Goal: Information Seeking & Learning: Compare options

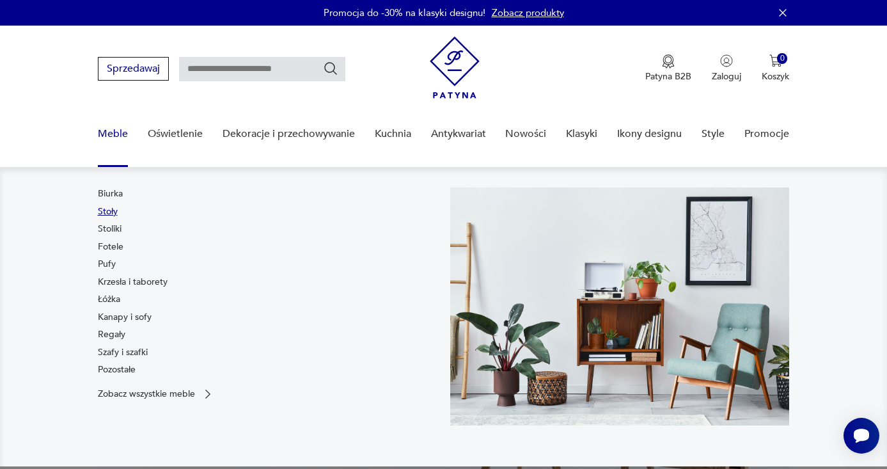
click at [107, 214] on link "Stoły" at bounding box center [108, 211] width 20 height 13
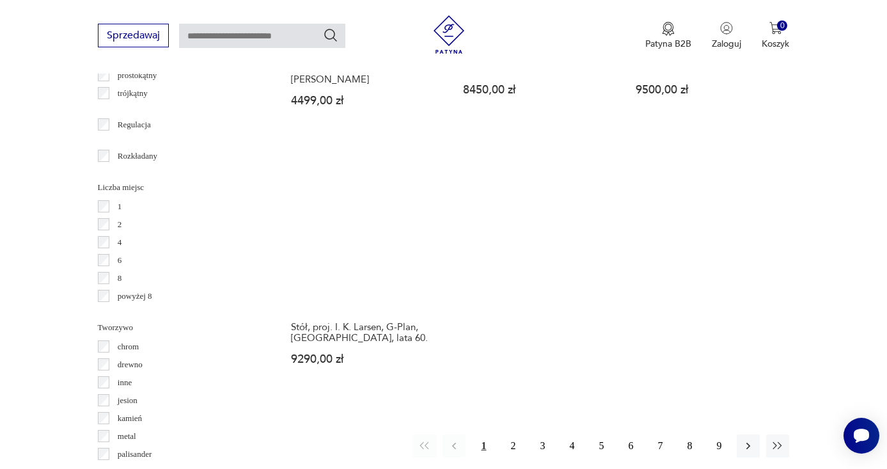
scroll to position [1575, 0]
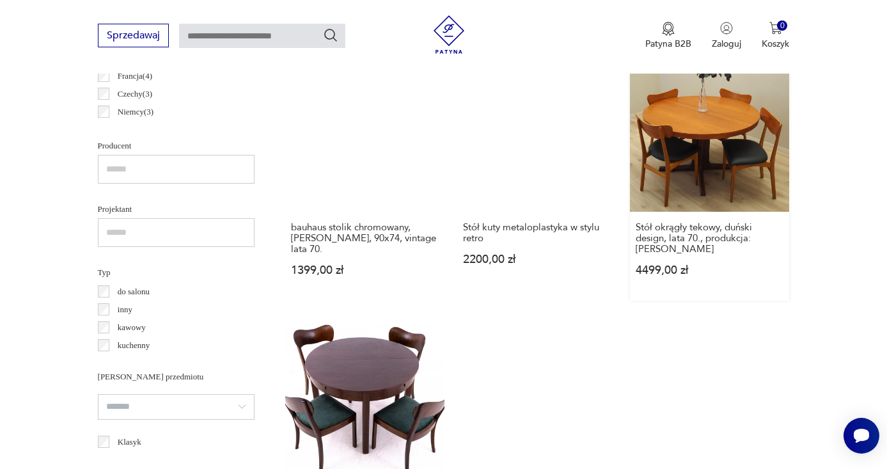
scroll to position [1037, 0]
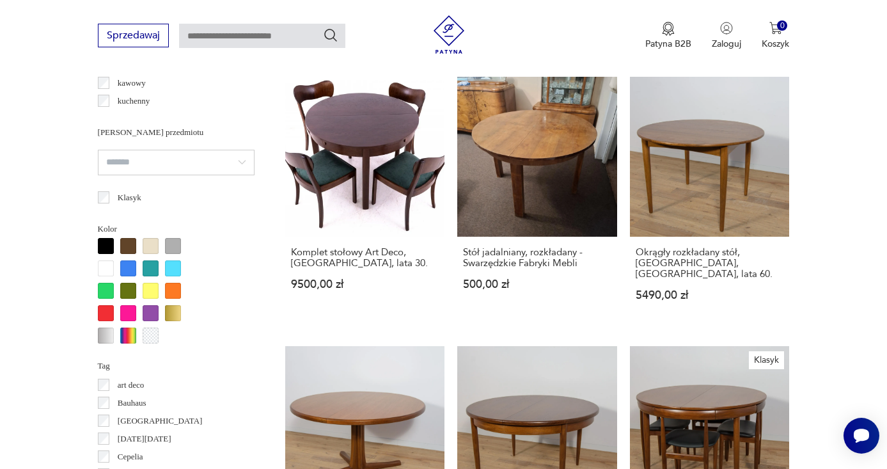
click at [822, 294] on section "Filtruj produkty Cena MIN MAX OK Promocja Datowanie OK Kraj pochodzenia Dania (…" at bounding box center [443, 395] width 887 height 1801
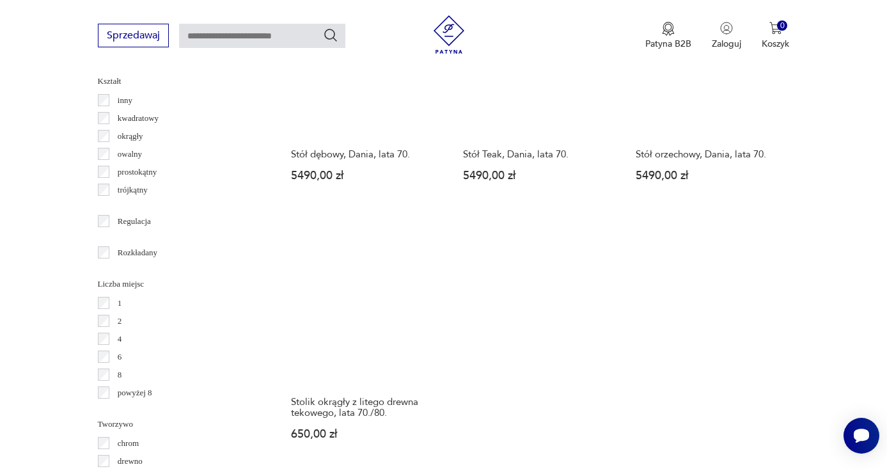
scroll to position [1813, 0]
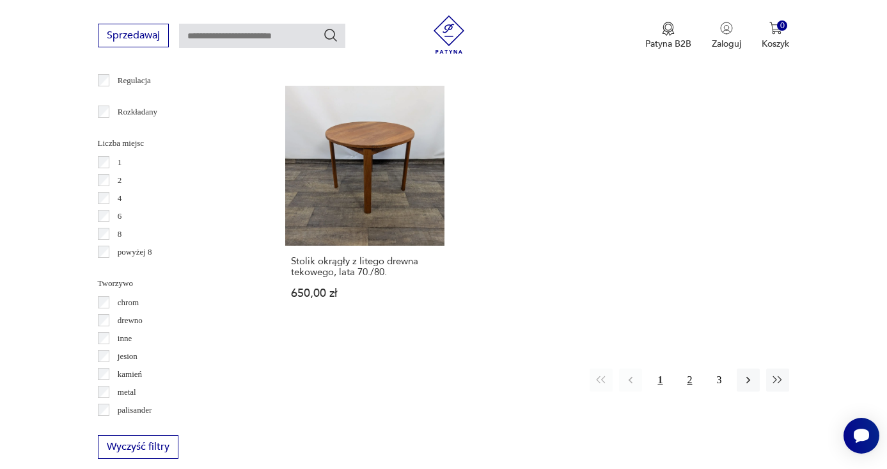
click at [684, 391] on button "2" at bounding box center [689, 379] width 23 height 23
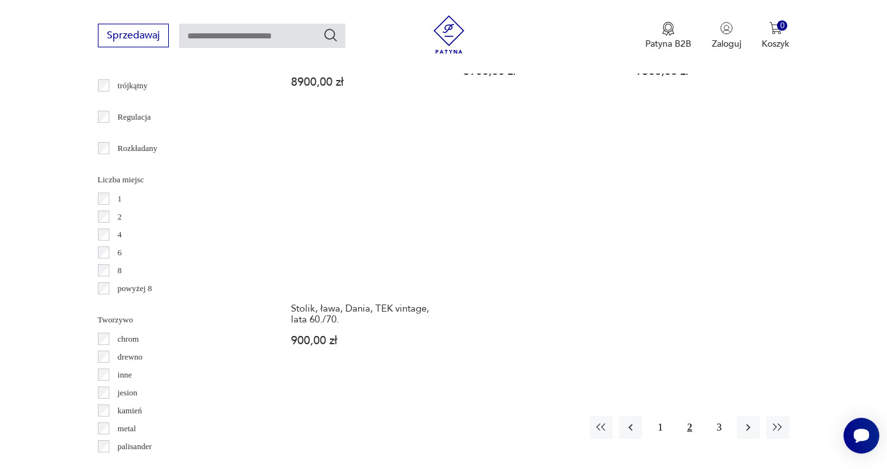
scroll to position [1853, 0]
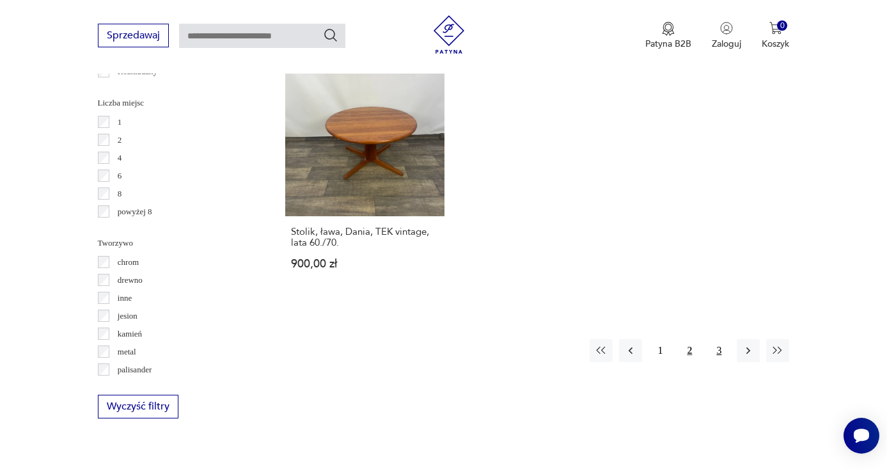
click at [710, 362] on button "3" at bounding box center [718, 350] width 23 height 23
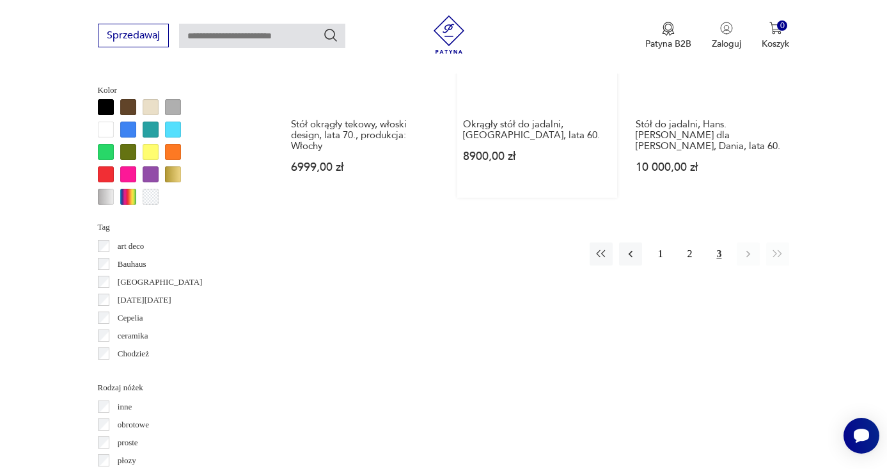
scroll to position [1149, 0]
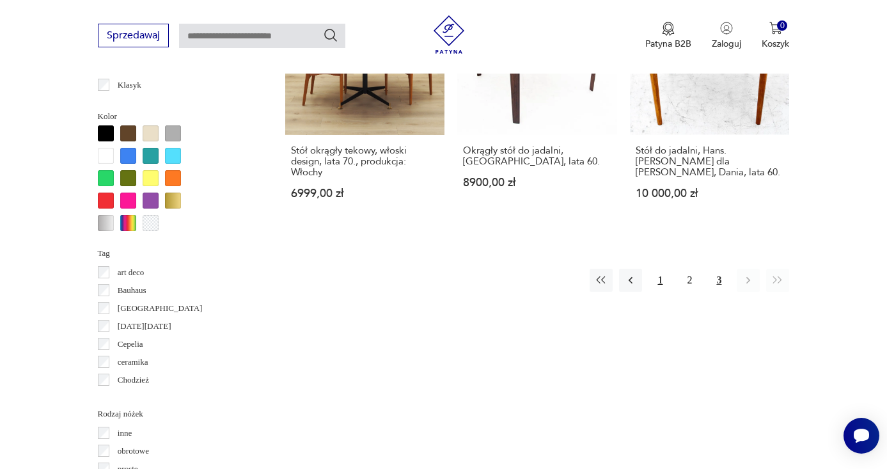
click at [659, 280] on button "1" at bounding box center [659, 280] width 23 height 23
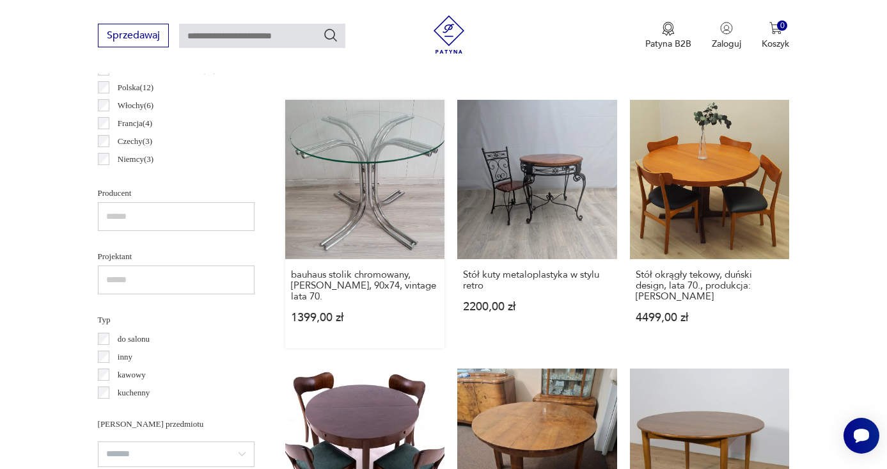
scroll to position [978, 0]
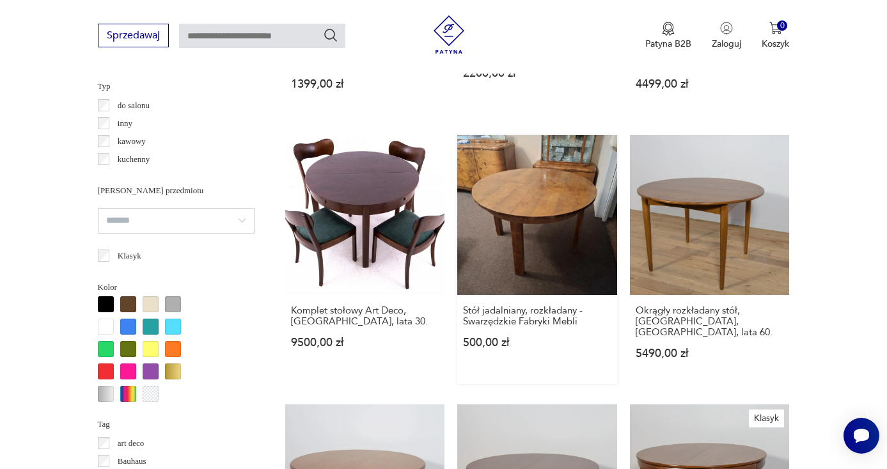
click at [523, 232] on link "Stół jadalniany, rozkładany - Swarzędzkie Fabryki Mebli 500,00 zł" at bounding box center [537, 259] width 160 height 249
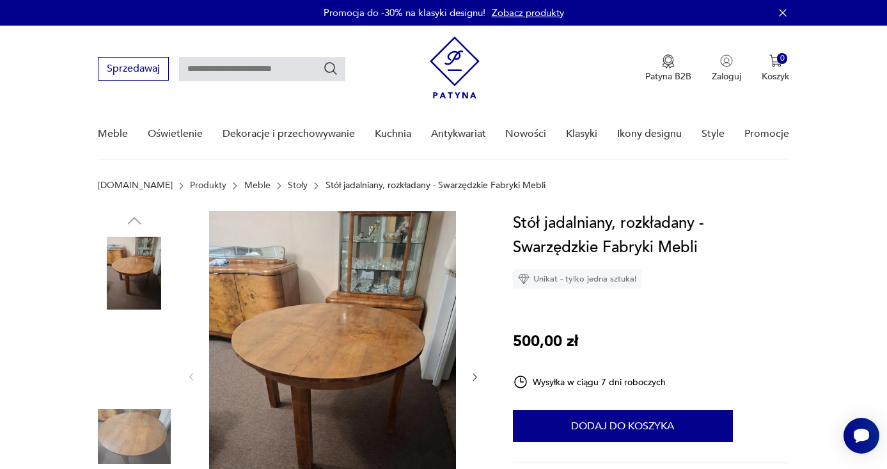
scroll to position [1, 0]
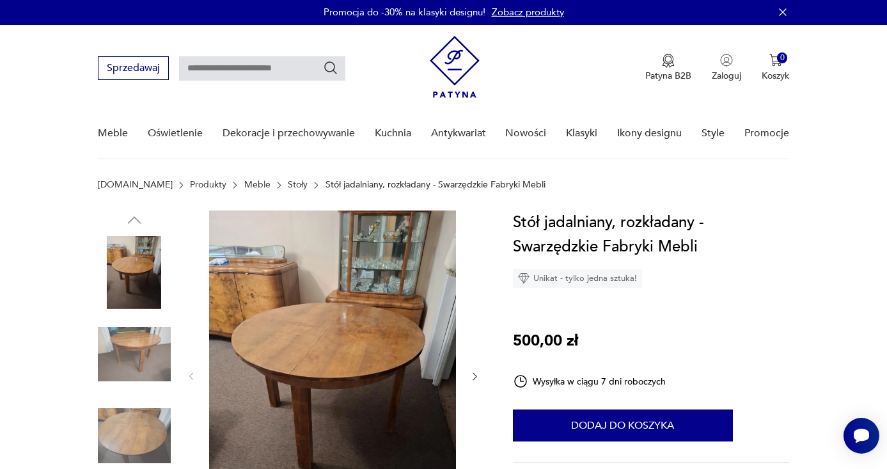
click at [131, 361] on img at bounding box center [134, 354] width 73 height 73
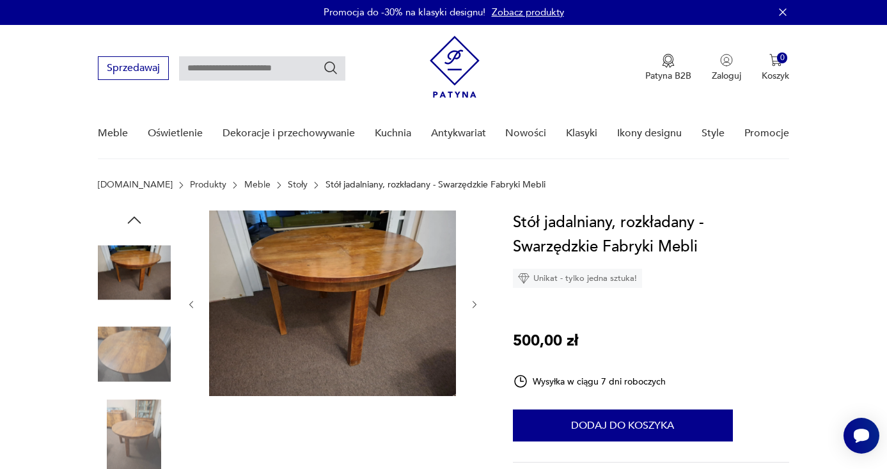
click at [136, 370] on img at bounding box center [134, 354] width 73 height 73
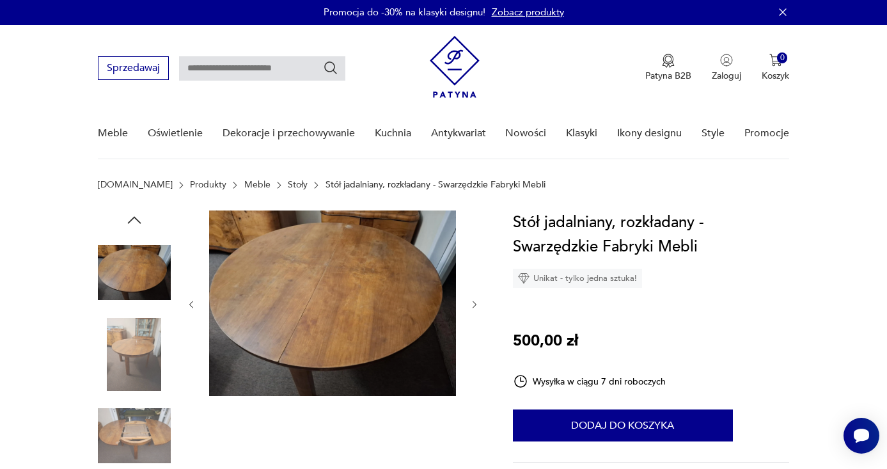
click at [130, 216] on icon "button" at bounding box center [134, 219] width 19 height 19
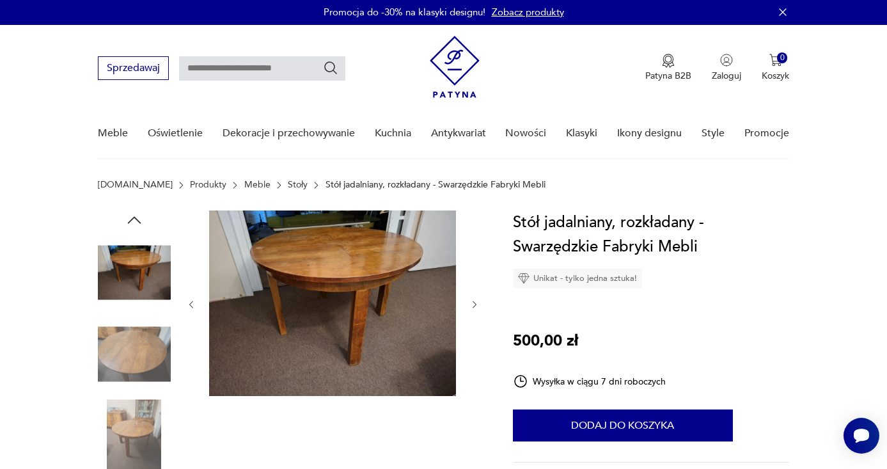
click at [138, 250] on img at bounding box center [134, 272] width 73 height 73
click at [140, 218] on icon "button" at bounding box center [134, 219] width 19 height 19
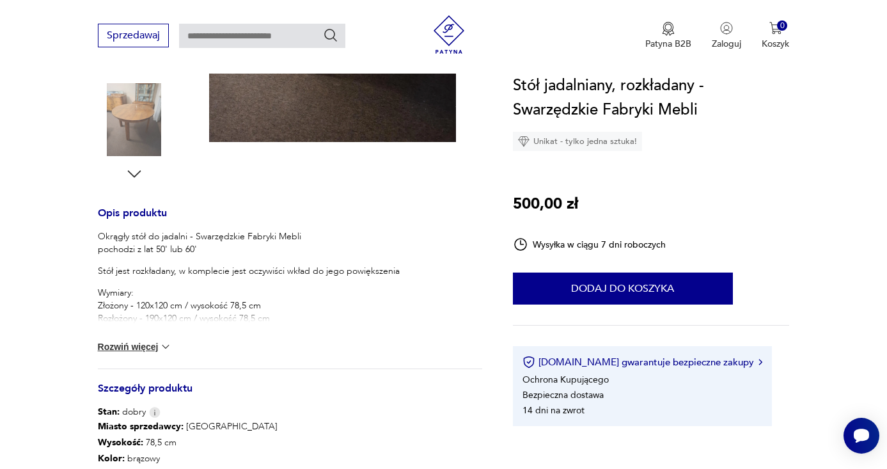
scroll to position [450, 0]
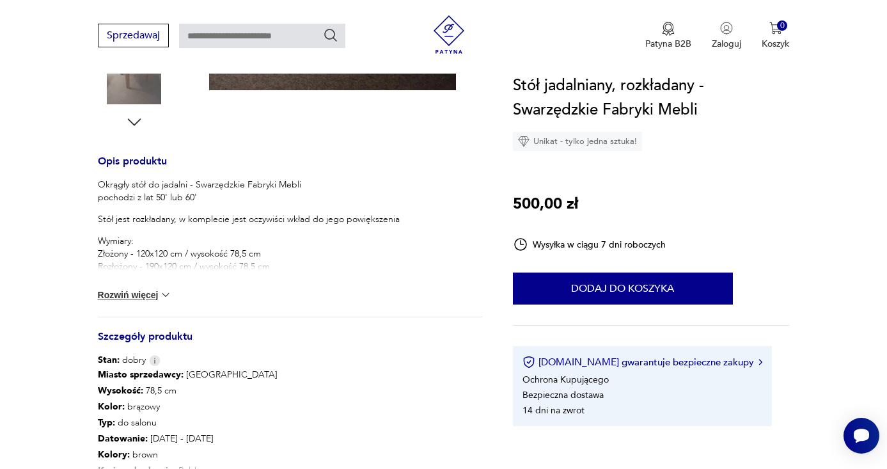
click at [130, 311] on div "Okrągły stół do jadalni - Swarzędzkie Fabryki Mebli pochodzi z lat 50' lub 60' …" at bounding box center [290, 247] width 384 height 138
click at [138, 292] on button "Rozwiń więcej" at bounding box center [135, 294] width 74 height 13
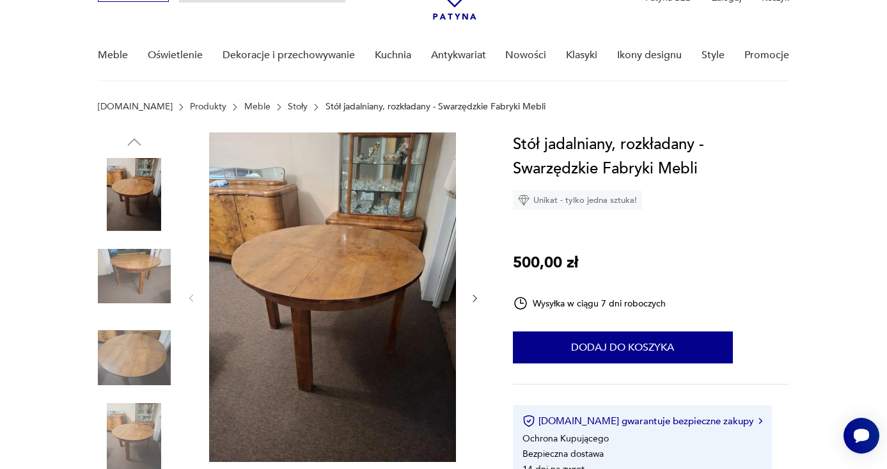
scroll to position [67, 0]
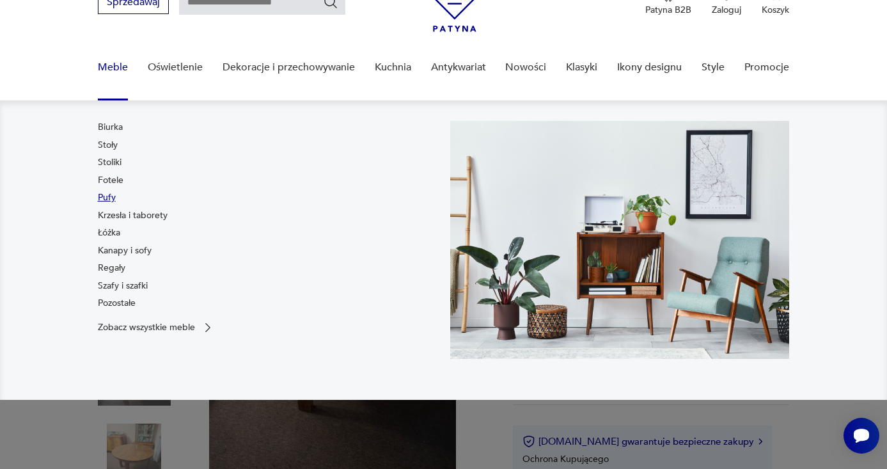
click at [108, 194] on link "Pufy" at bounding box center [107, 197] width 18 height 13
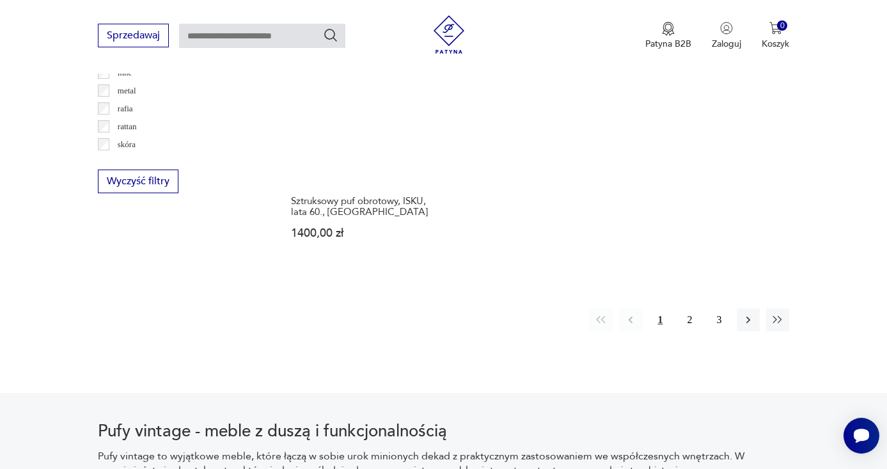
scroll to position [2025, 0]
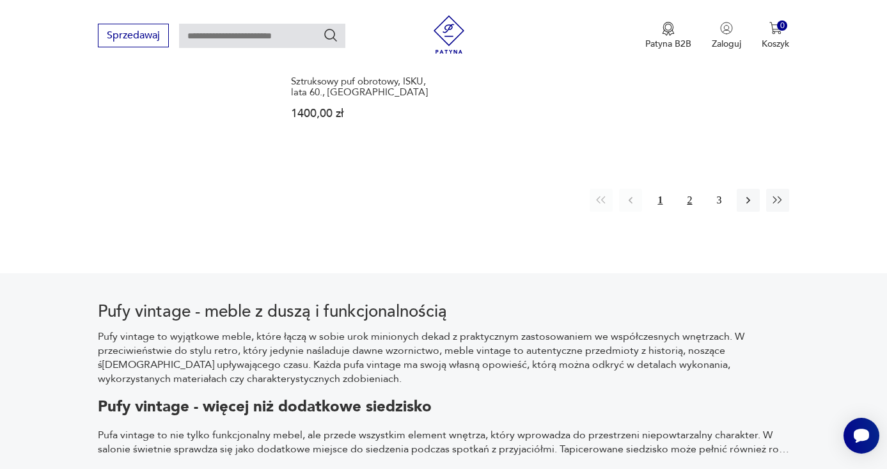
click at [693, 212] on button "2" at bounding box center [689, 200] width 23 height 23
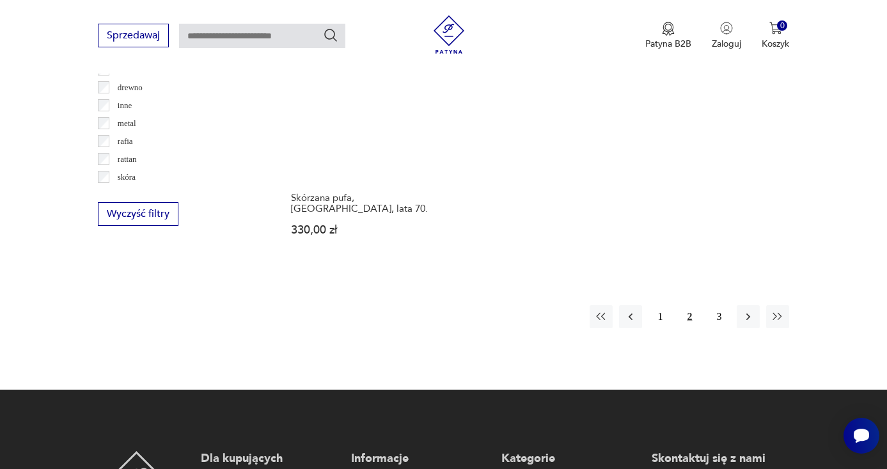
scroll to position [1956, 0]
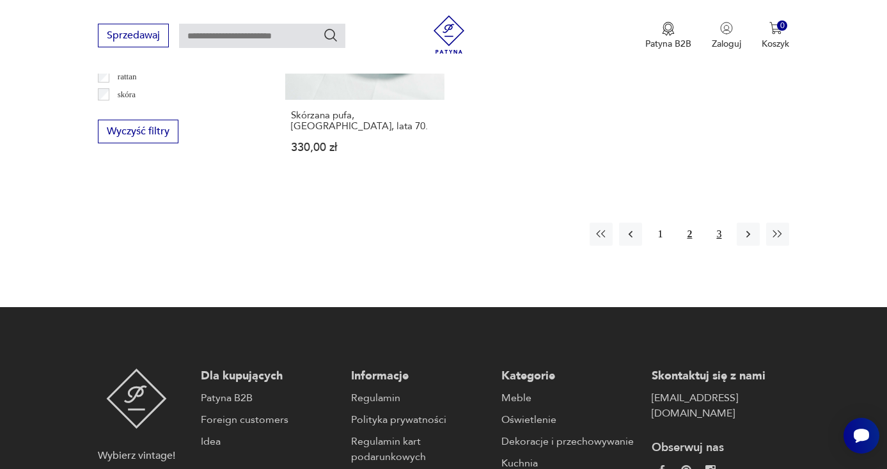
click at [716, 246] on button "3" at bounding box center [718, 234] width 23 height 23
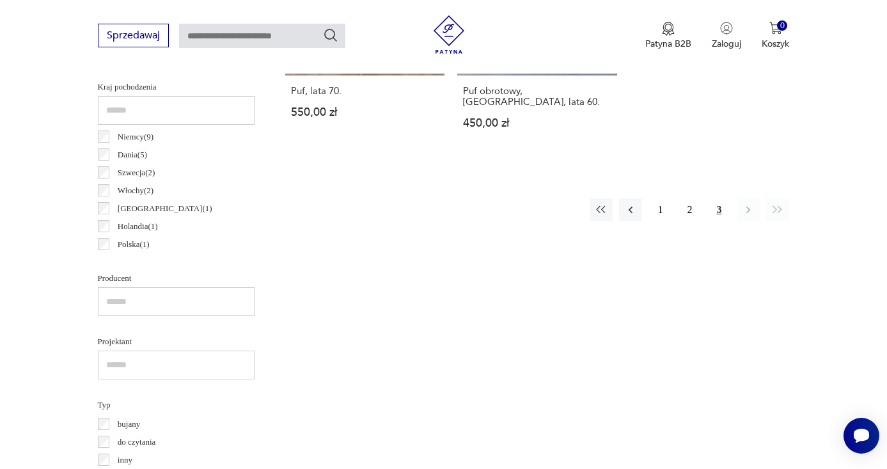
scroll to position [606, 0]
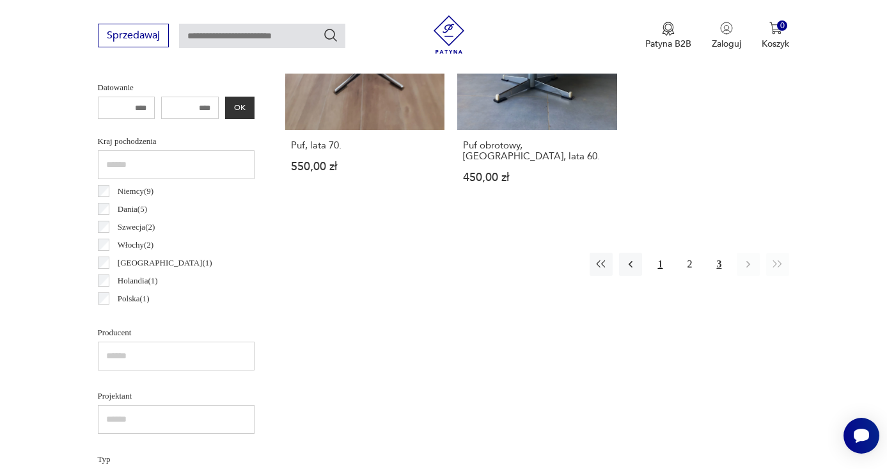
click at [660, 263] on button "1" at bounding box center [659, 264] width 23 height 23
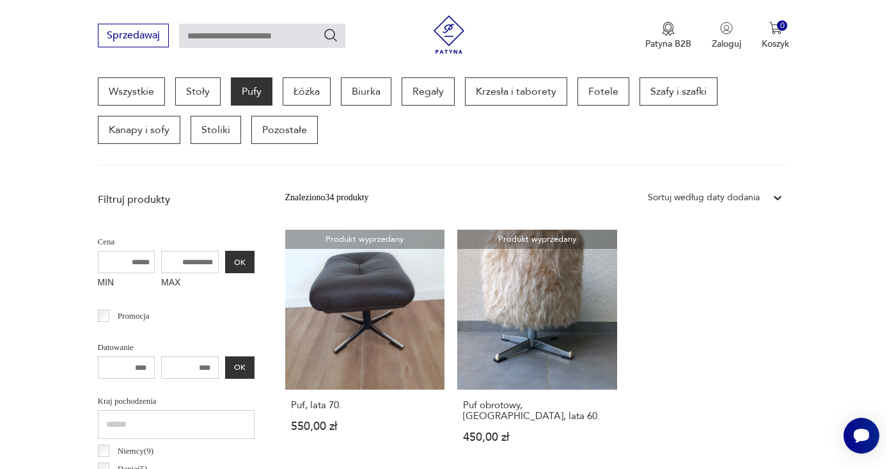
scroll to position [340, 0]
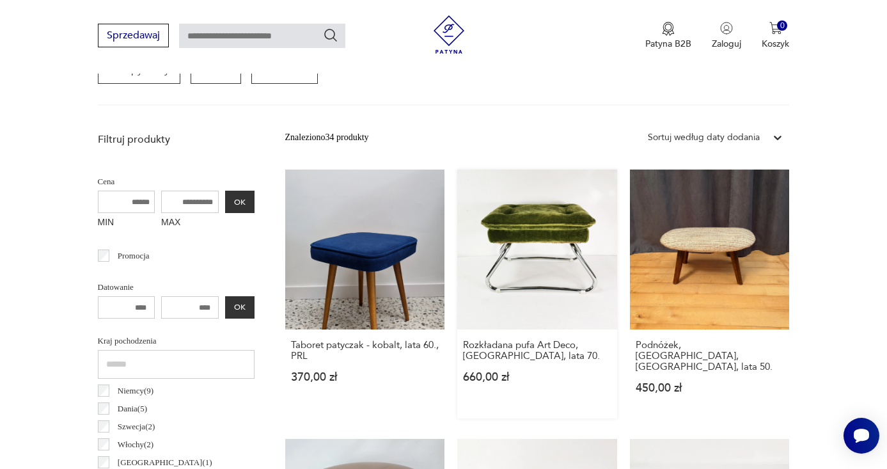
click at [537, 249] on link "Rozkładana pufa Art Deco, [GEOGRAPHIC_DATA], lata 70. 660,00 zł" at bounding box center [537, 293] width 160 height 249
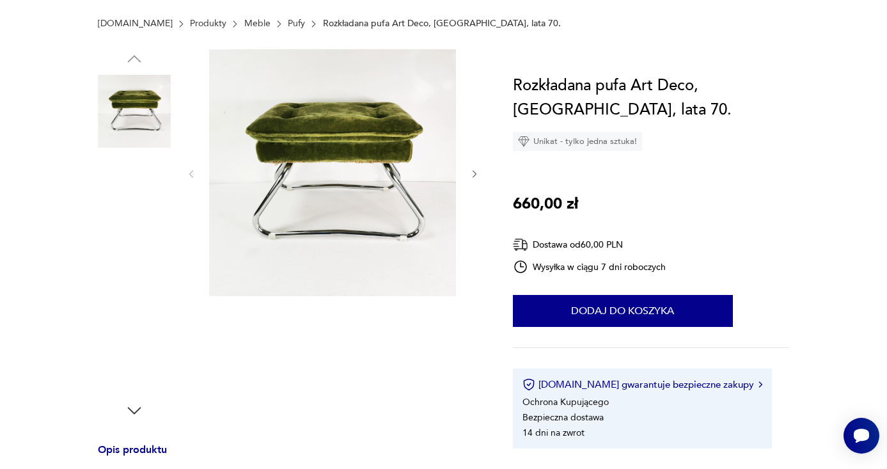
scroll to position [233, 0]
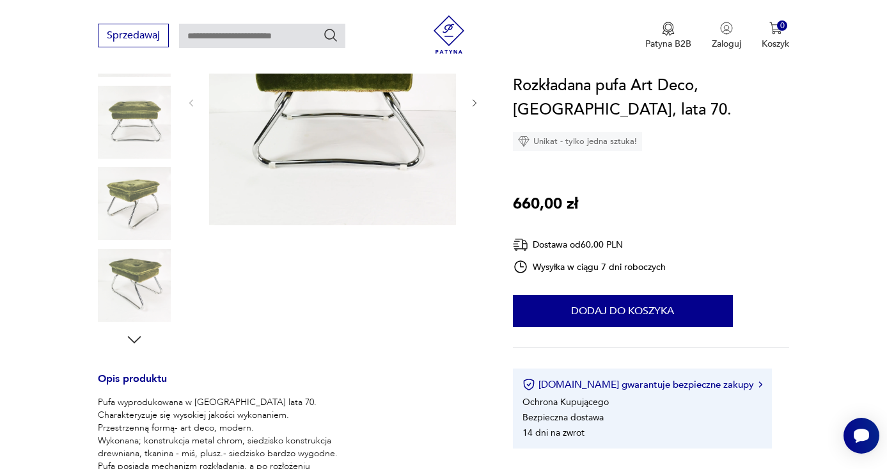
click at [136, 333] on icon "button" at bounding box center [134, 339] width 19 height 19
click at [136, 335] on icon "button" at bounding box center [134, 339] width 19 height 19
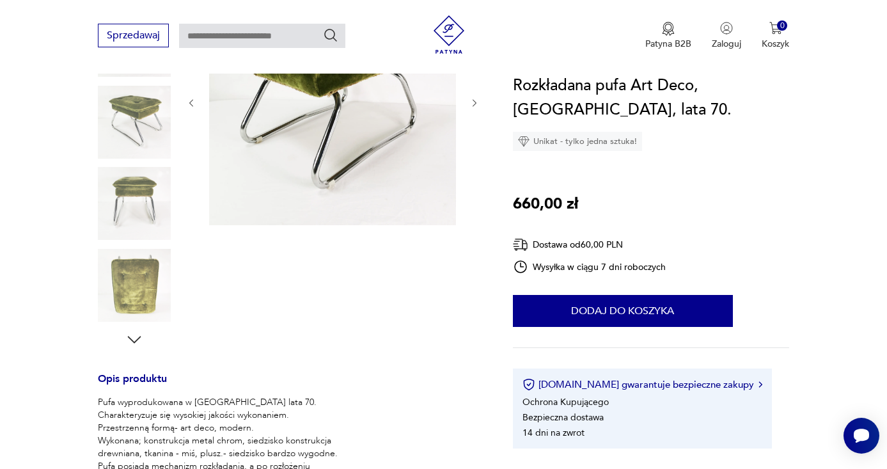
click at [136, 335] on icon "button" at bounding box center [134, 339] width 19 height 19
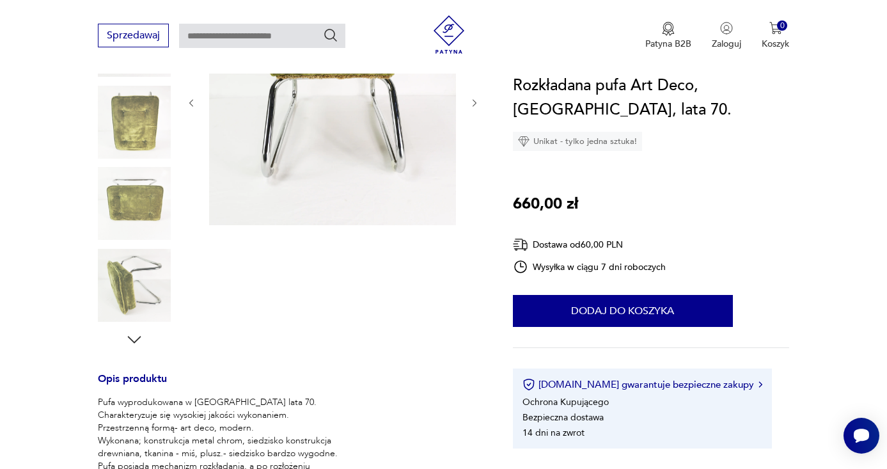
click at [136, 335] on icon "button" at bounding box center [134, 339] width 19 height 19
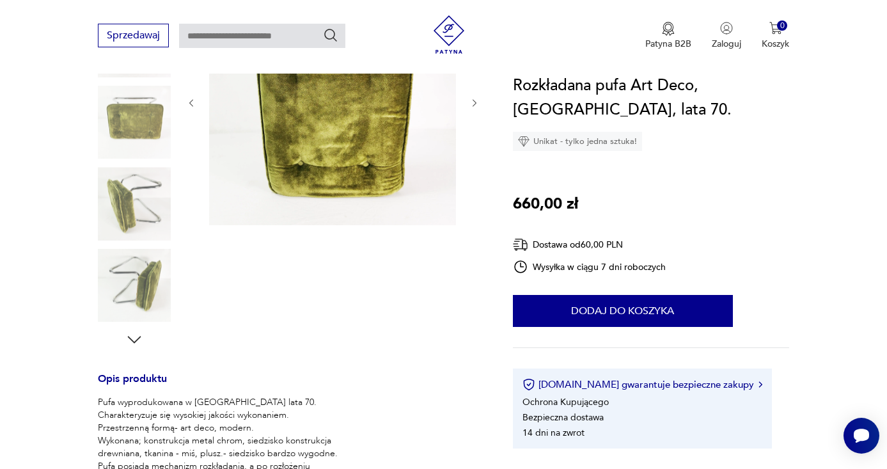
click at [136, 335] on icon "button" at bounding box center [134, 339] width 19 height 19
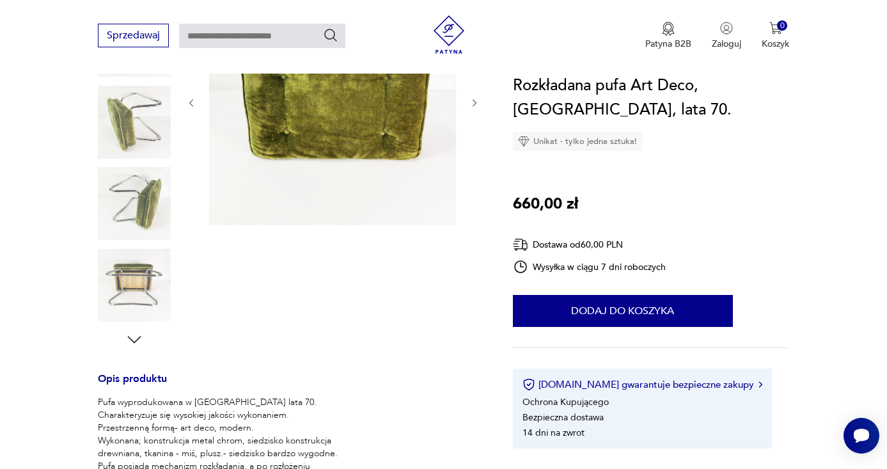
click at [136, 335] on icon "button" at bounding box center [134, 339] width 19 height 19
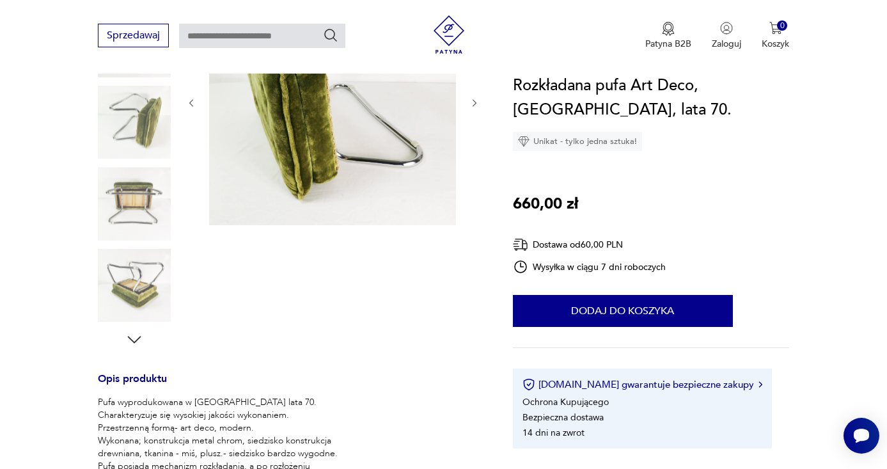
click at [136, 335] on icon "button" at bounding box center [134, 339] width 19 height 19
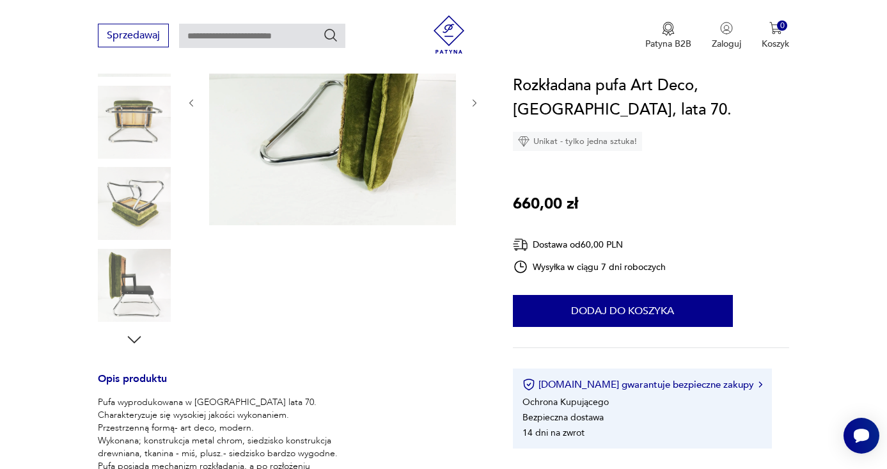
click at [137, 339] on icon "button" at bounding box center [133, 339] width 13 height 7
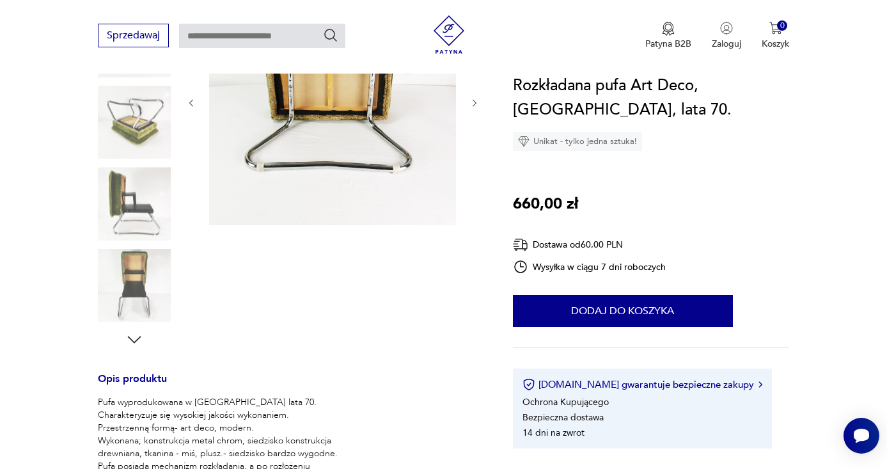
click at [137, 339] on icon "button" at bounding box center [133, 339] width 13 height 7
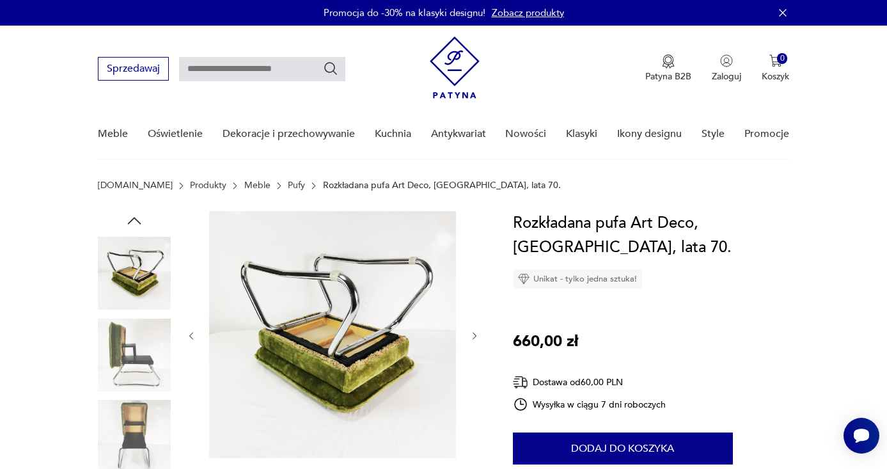
scroll to position [0, 0]
click at [136, 214] on icon "button" at bounding box center [134, 220] width 19 height 19
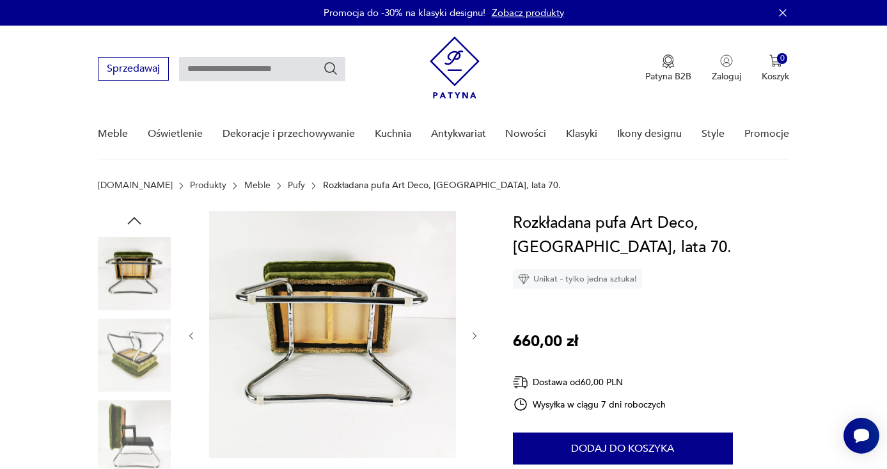
click at [136, 214] on icon "button" at bounding box center [134, 220] width 19 height 19
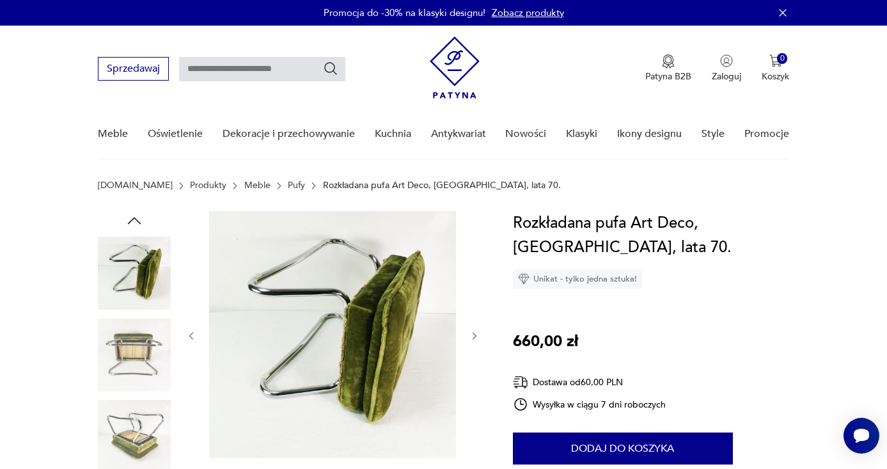
click at [136, 214] on icon "button" at bounding box center [134, 220] width 19 height 19
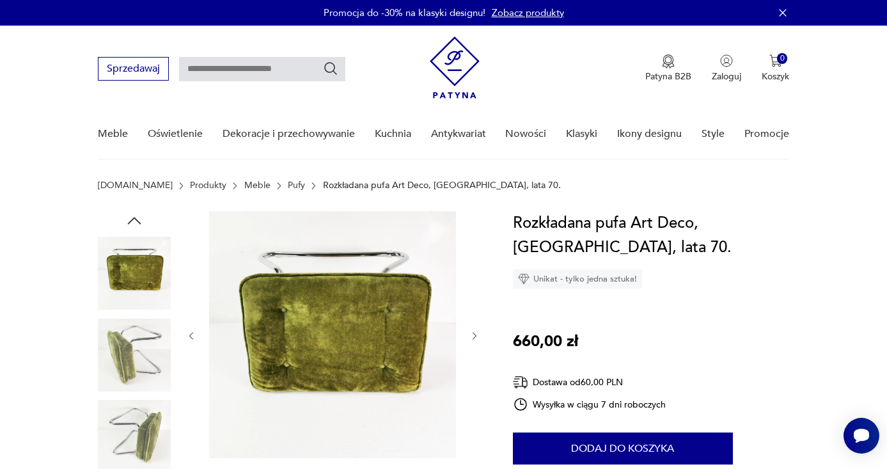
click at [136, 214] on icon "button" at bounding box center [134, 220] width 19 height 19
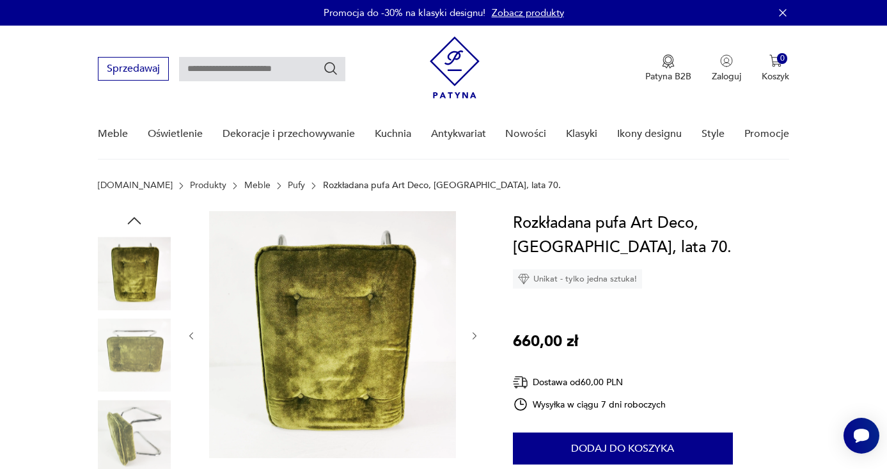
click at [136, 214] on icon "button" at bounding box center [134, 220] width 19 height 19
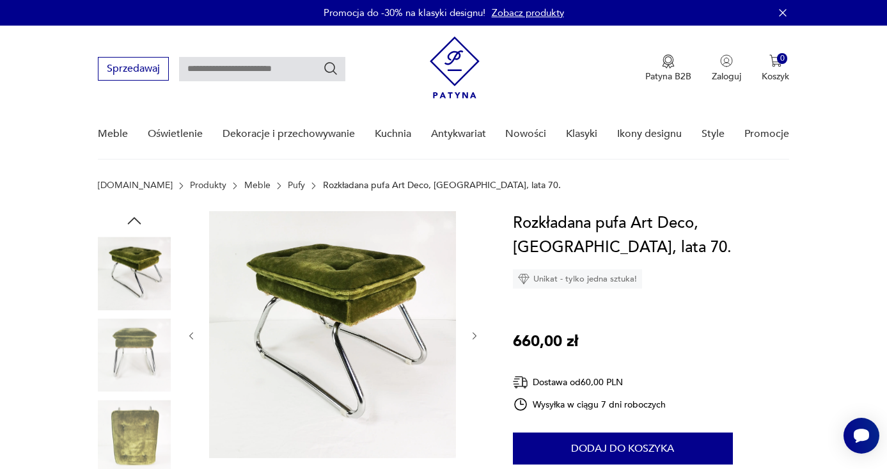
click at [136, 214] on icon "button" at bounding box center [134, 220] width 19 height 19
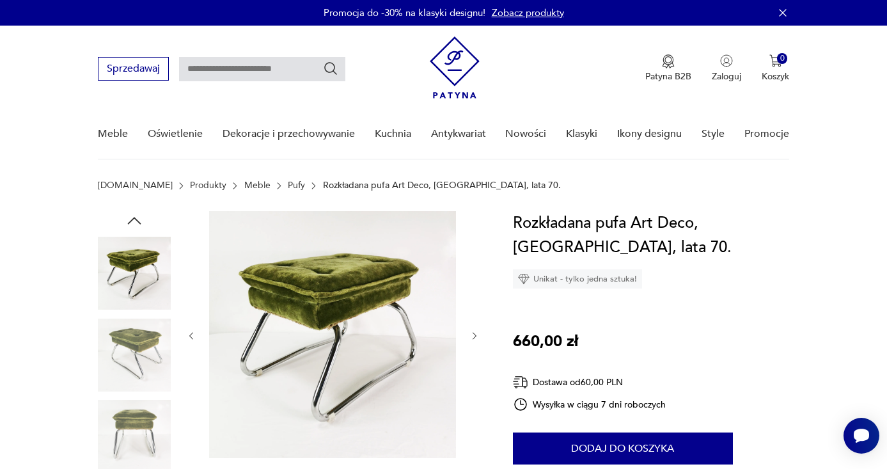
click at [136, 214] on icon "button" at bounding box center [134, 220] width 19 height 19
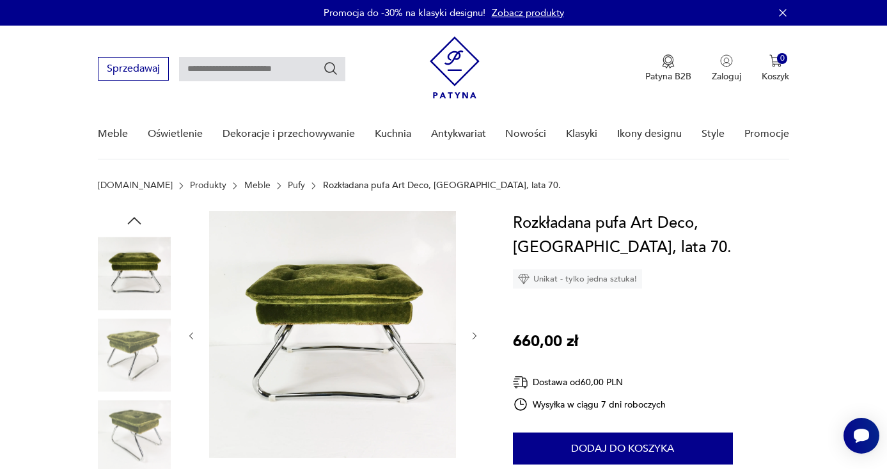
click at [136, 214] on icon "button" at bounding box center [134, 220] width 19 height 19
click at [144, 274] on img at bounding box center [134, 273] width 73 height 73
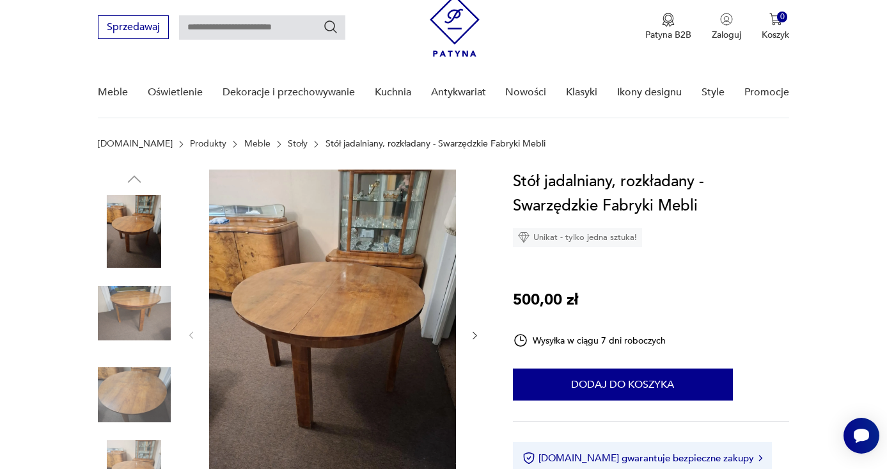
click at [138, 309] on img at bounding box center [134, 313] width 73 height 73
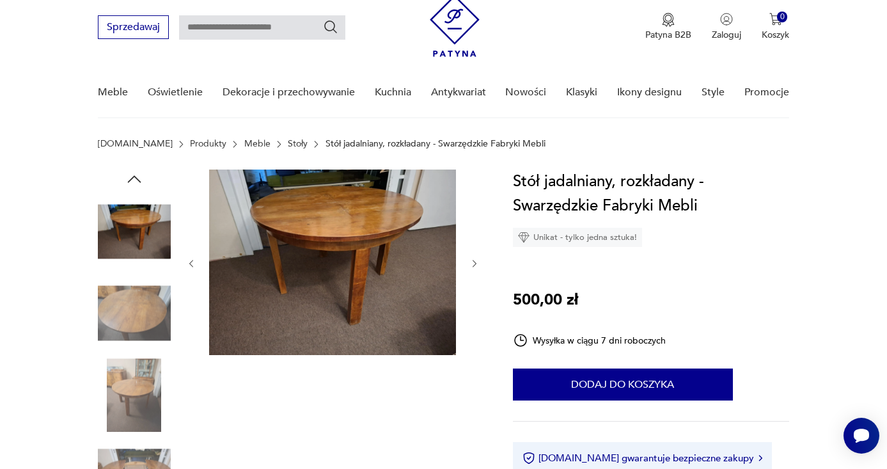
click at [127, 342] on img at bounding box center [134, 313] width 73 height 73
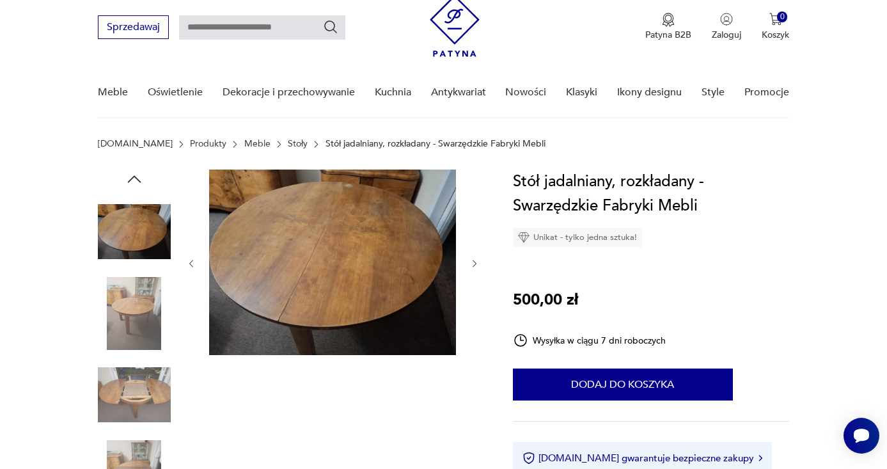
click at [129, 393] on img at bounding box center [134, 394] width 73 height 73
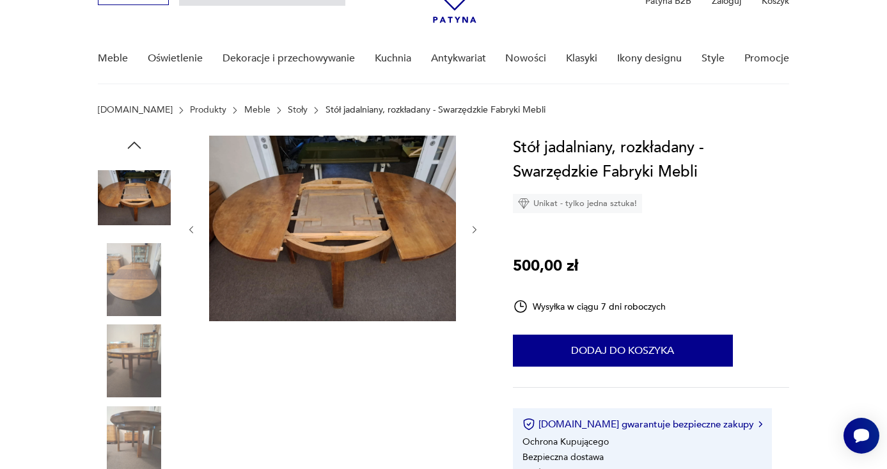
click at [130, 378] on img at bounding box center [134, 360] width 73 height 73
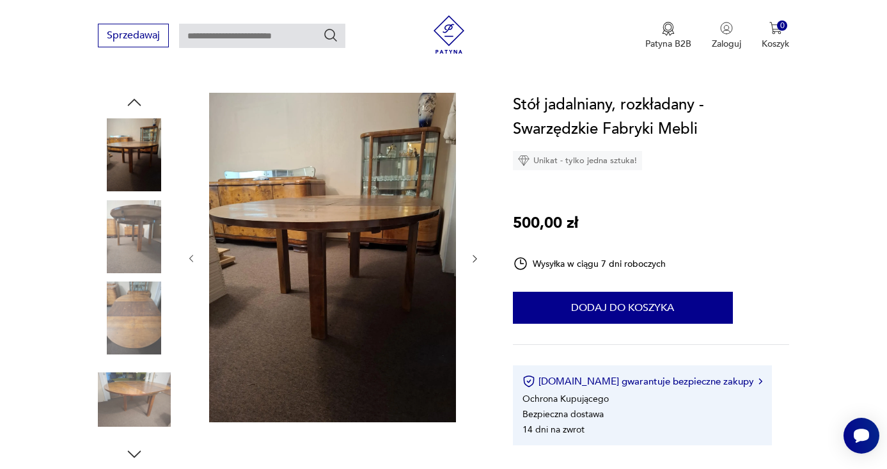
scroll to position [119, 0]
click at [130, 378] on img at bounding box center [134, 399] width 73 height 73
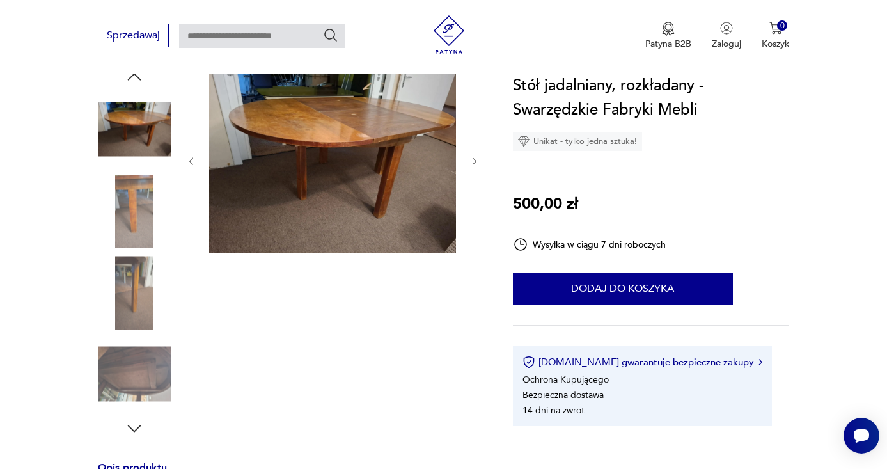
scroll to position [146, 0]
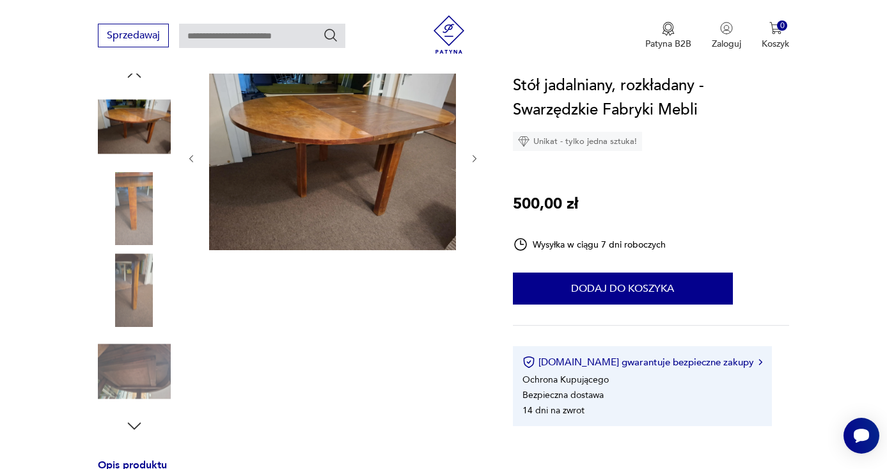
click at [134, 429] on icon "button" at bounding box center [133, 425] width 13 height 7
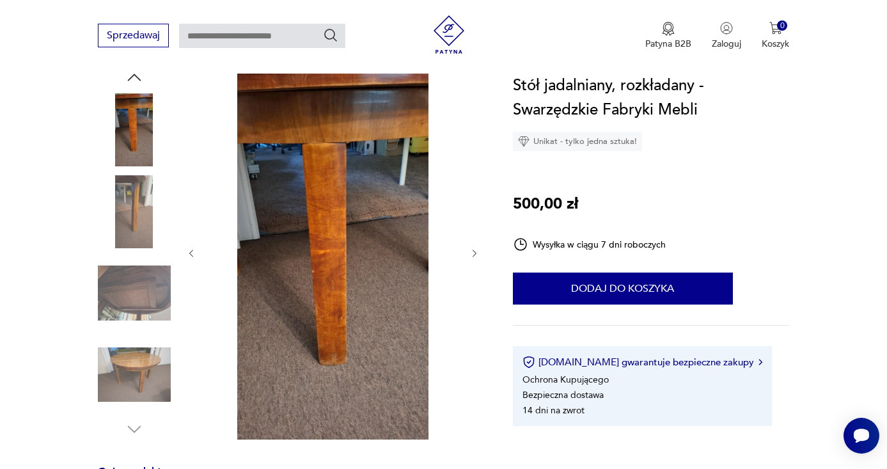
click at [131, 363] on img at bounding box center [134, 374] width 73 height 73
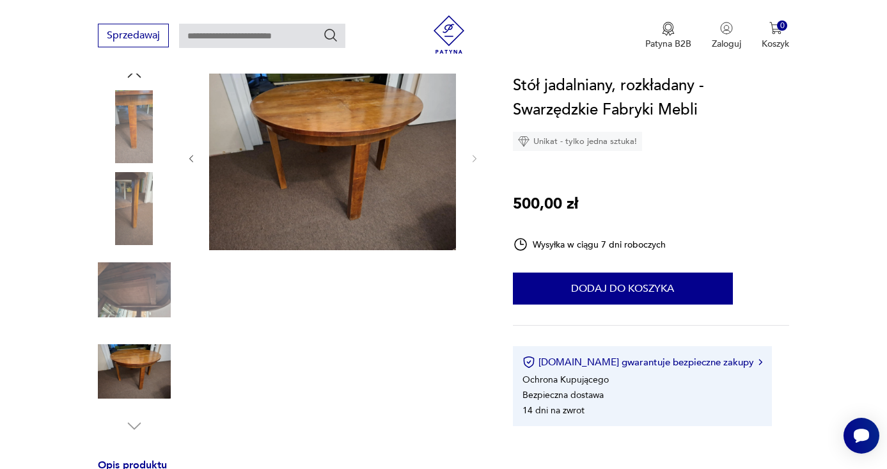
click at [130, 385] on img at bounding box center [134, 371] width 73 height 73
click at [114, 239] on img at bounding box center [134, 208] width 73 height 73
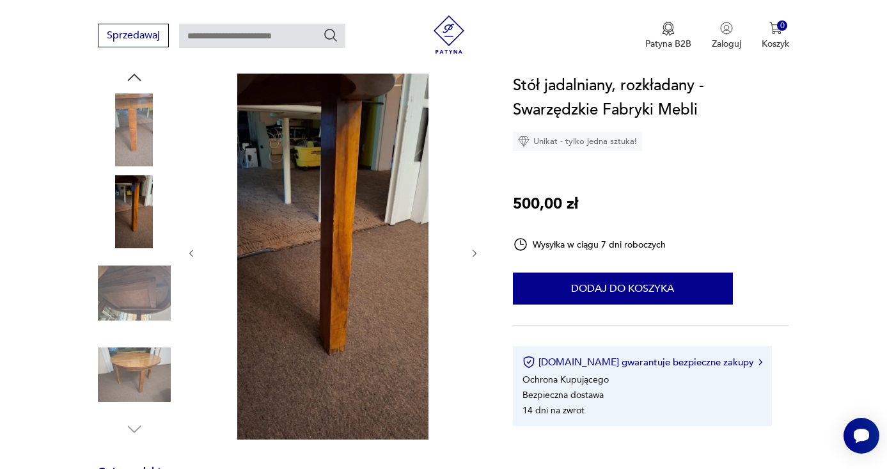
click at [120, 272] on img at bounding box center [134, 292] width 73 height 73
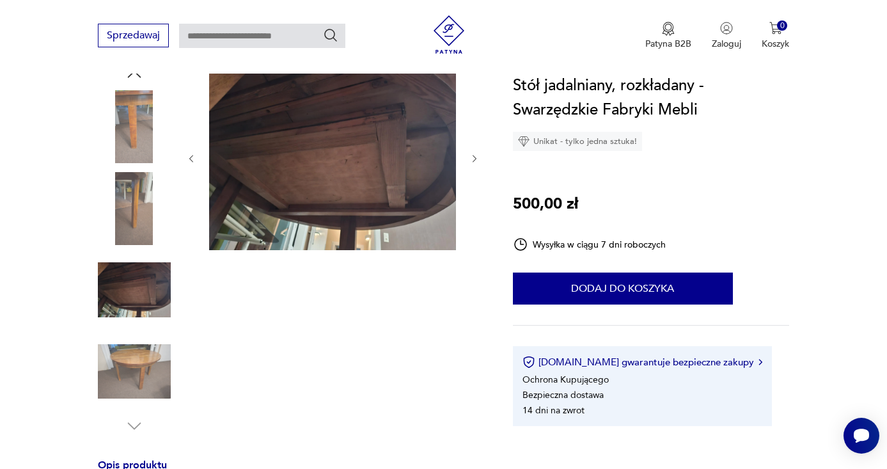
click at [117, 234] on img at bounding box center [134, 208] width 73 height 73
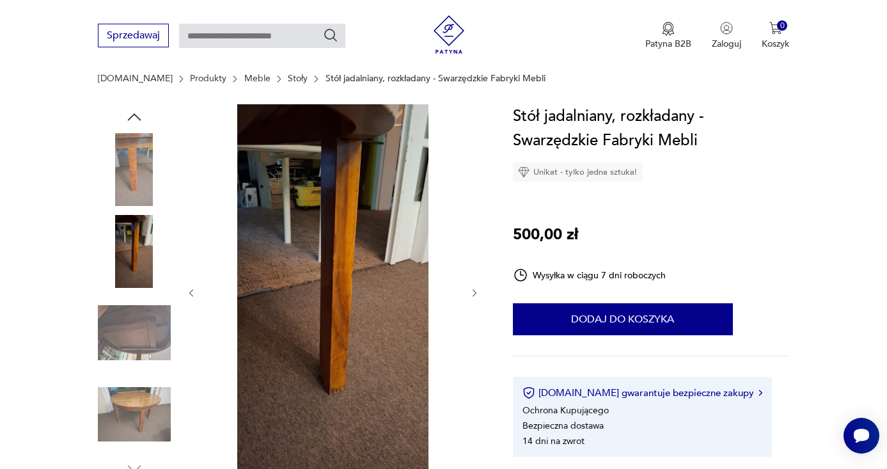
scroll to position [104, 0]
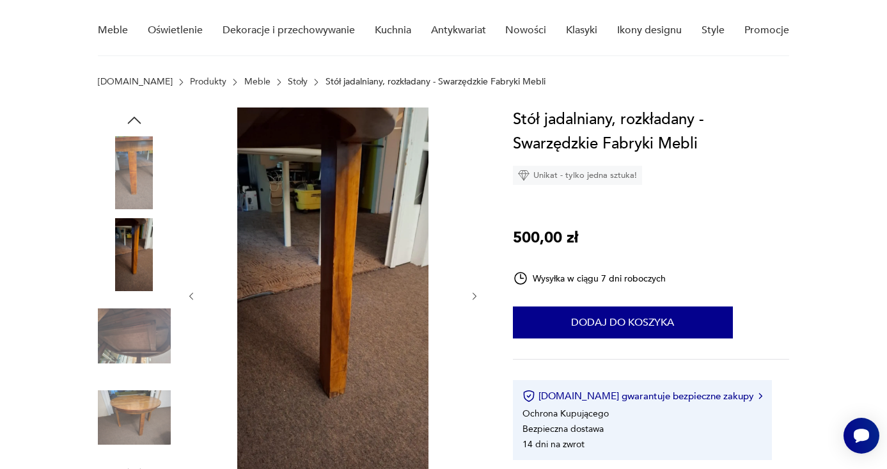
click at [125, 243] on img at bounding box center [134, 254] width 73 height 73
click at [132, 156] on img at bounding box center [134, 172] width 73 height 73
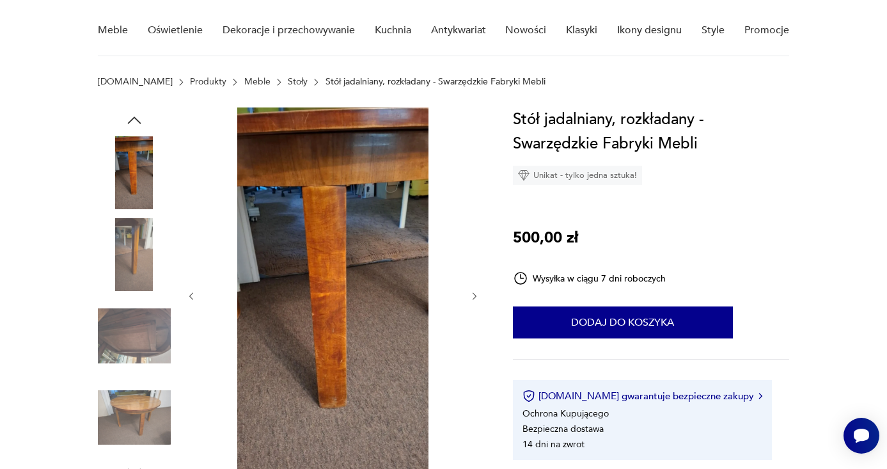
click at [136, 125] on icon "button" at bounding box center [134, 120] width 19 height 19
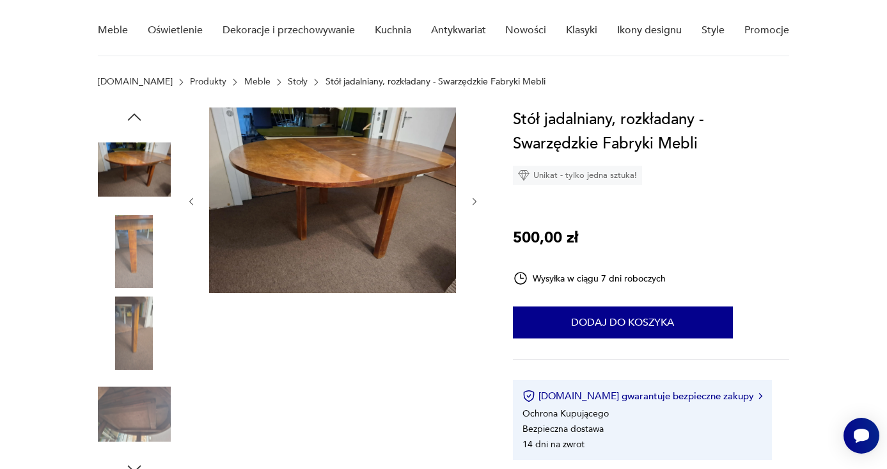
click at [129, 117] on icon "button" at bounding box center [134, 116] width 19 height 19
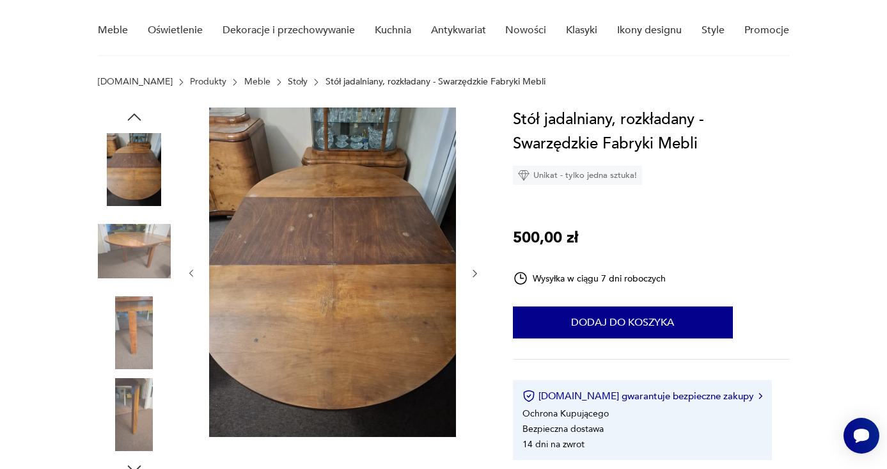
click at [129, 117] on icon "button" at bounding box center [134, 116] width 19 height 19
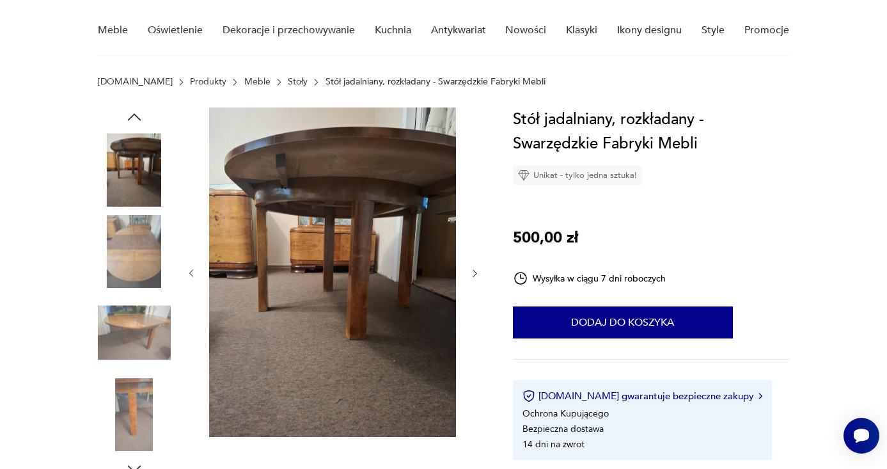
click at [129, 117] on icon "button" at bounding box center [134, 116] width 19 height 19
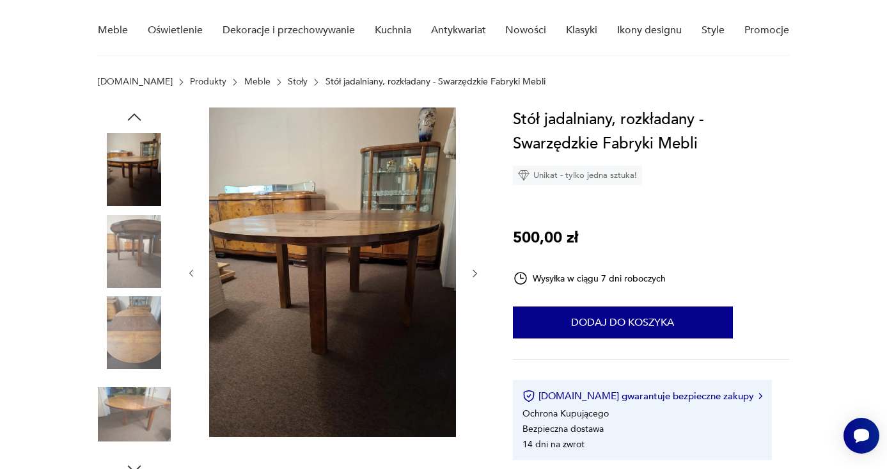
click at [129, 117] on icon "button" at bounding box center [134, 116] width 19 height 19
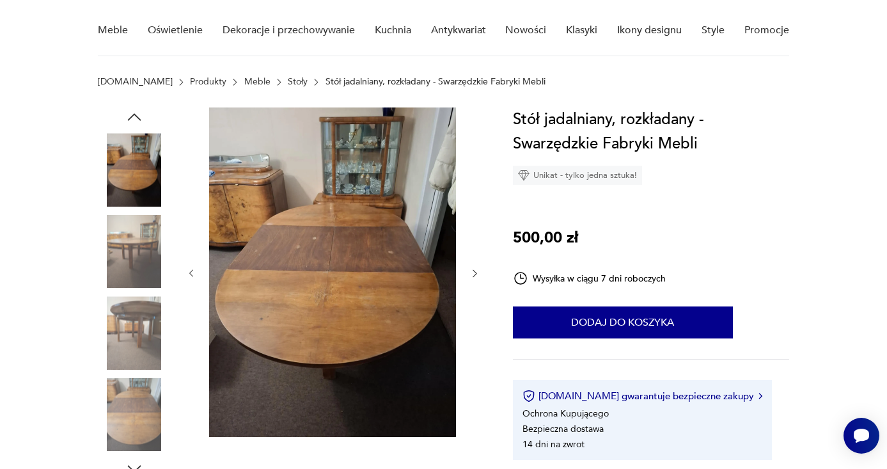
click at [129, 117] on icon "button" at bounding box center [134, 116] width 19 height 19
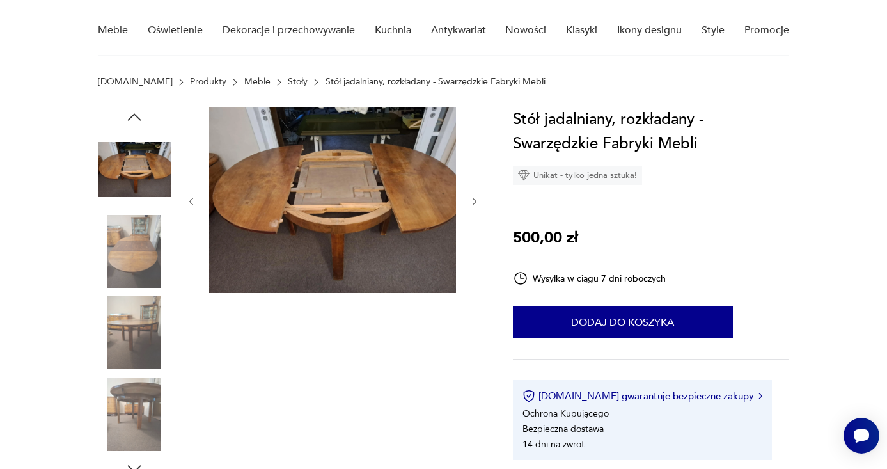
click at [129, 117] on icon "button" at bounding box center [134, 116] width 19 height 19
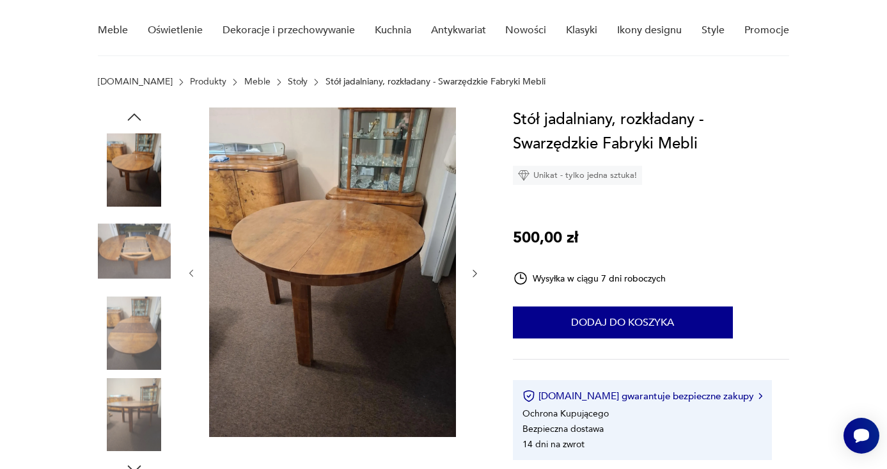
click at [129, 117] on icon "button" at bounding box center [134, 116] width 19 height 19
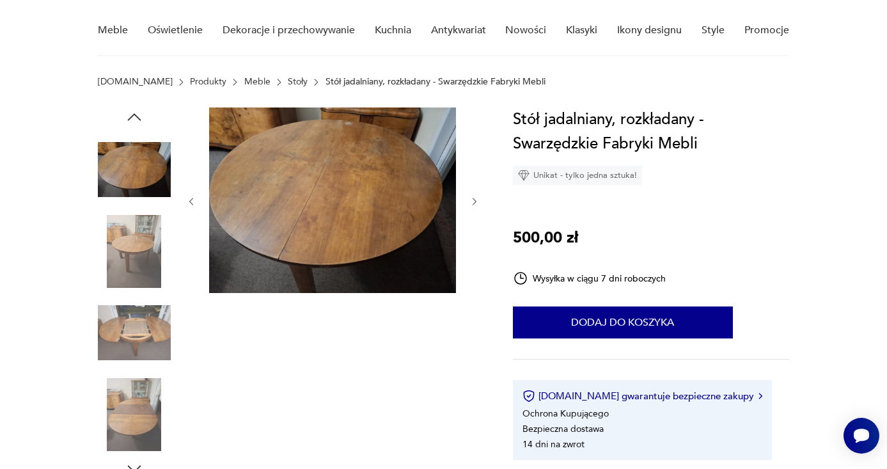
click at [129, 117] on icon "button" at bounding box center [134, 116] width 19 height 19
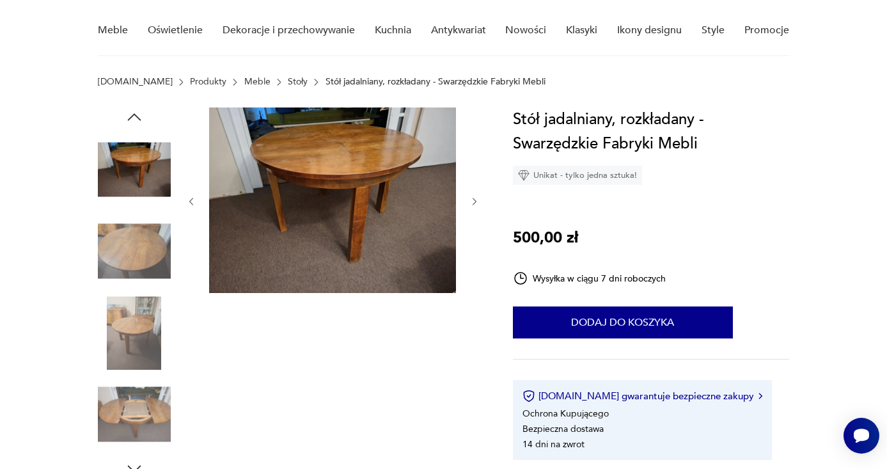
click at [129, 117] on icon "button" at bounding box center [134, 116] width 19 height 19
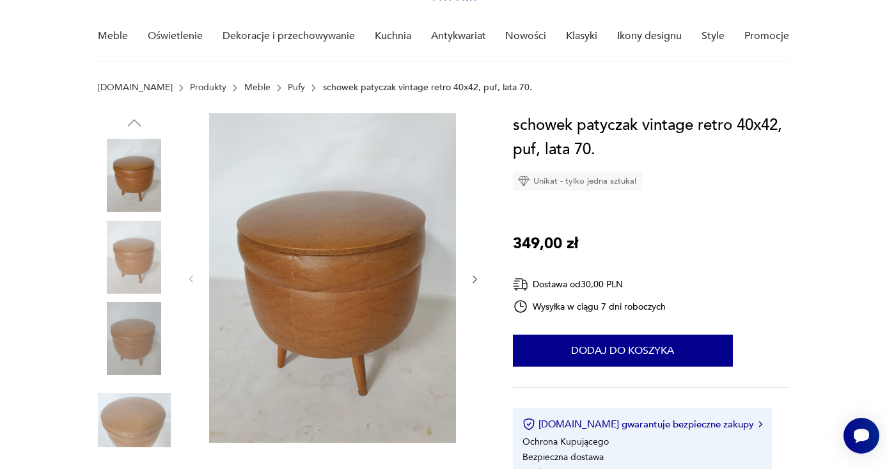
scroll to position [131, 0]
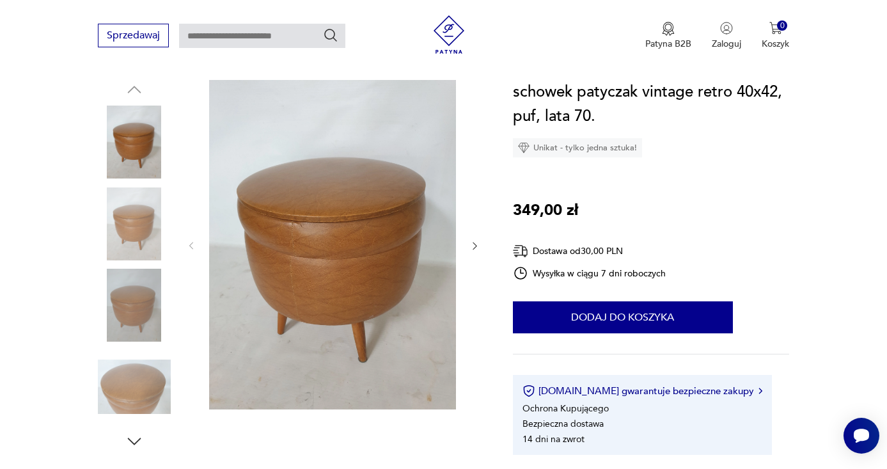
click at [132, 440] on icon "button" at bounding box center [134, 441] width 19 height 19
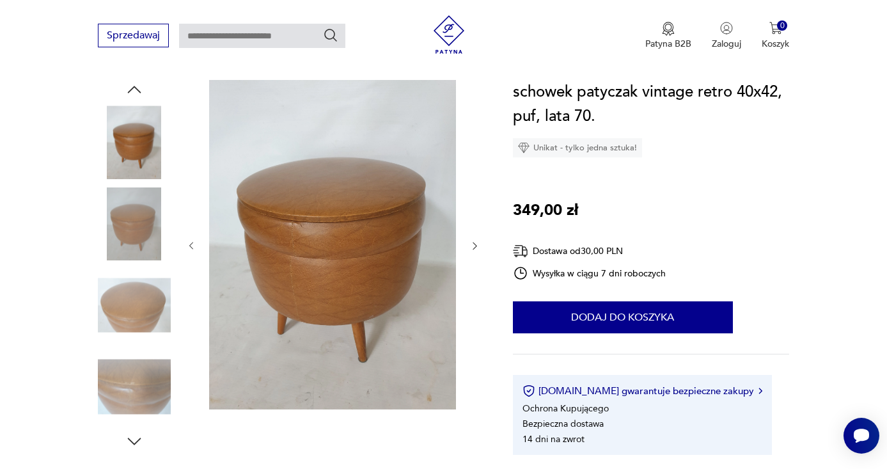
click at [132, 440] on icon "button" at bounding box center [134, 441] width 19 height 19
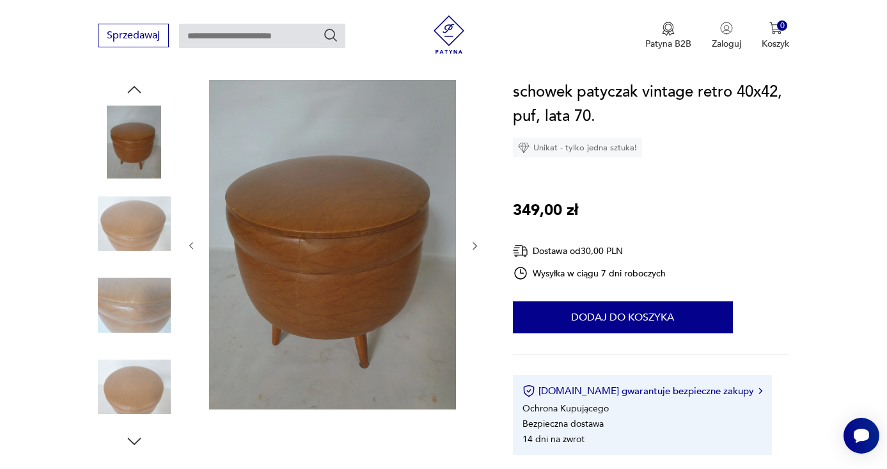
click at [128, 354] on img at bounding box center [134, 386] width 73 height 73
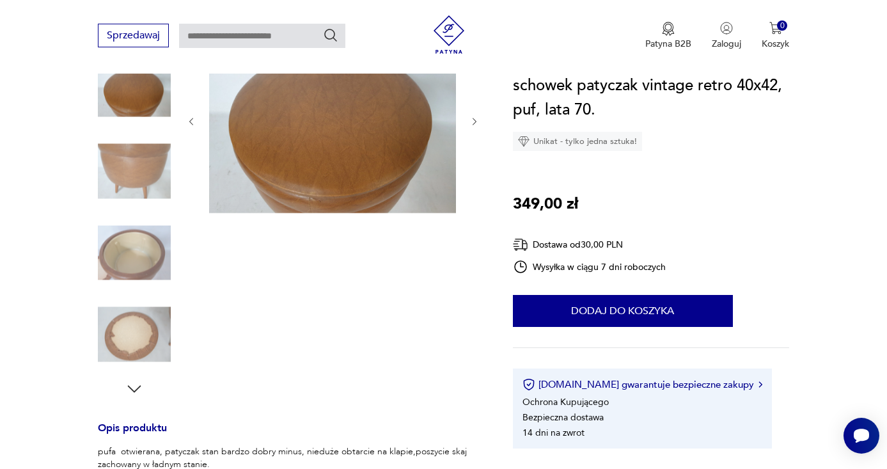
scroll to position [195, 0]
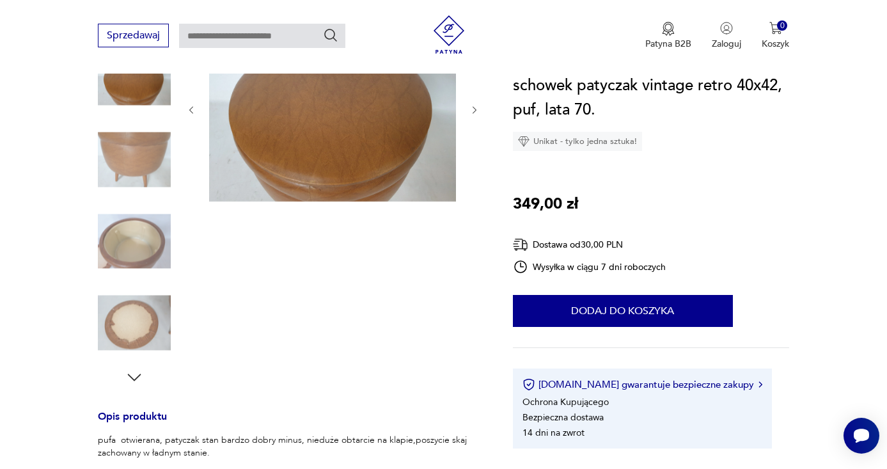
click at [134, 371] on icon "button" at bounding box center [134, 377] width 19 height 19
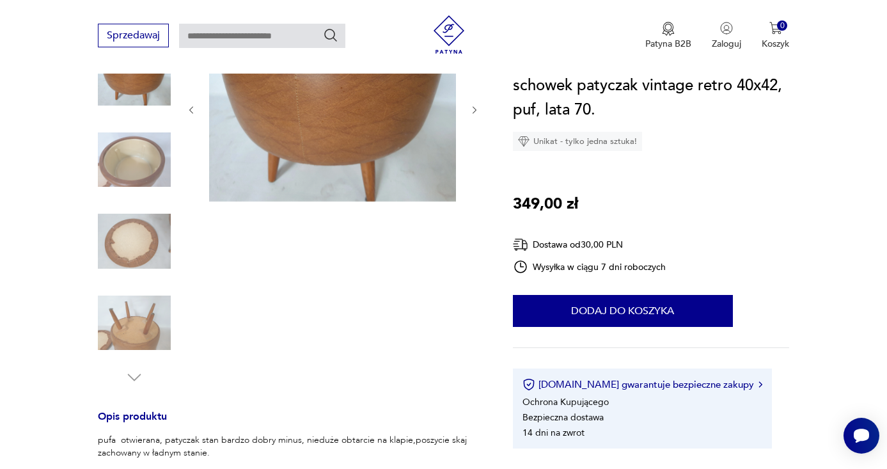
click at [119, 166] on img at bounding box center [134, 159] width 73 height 73
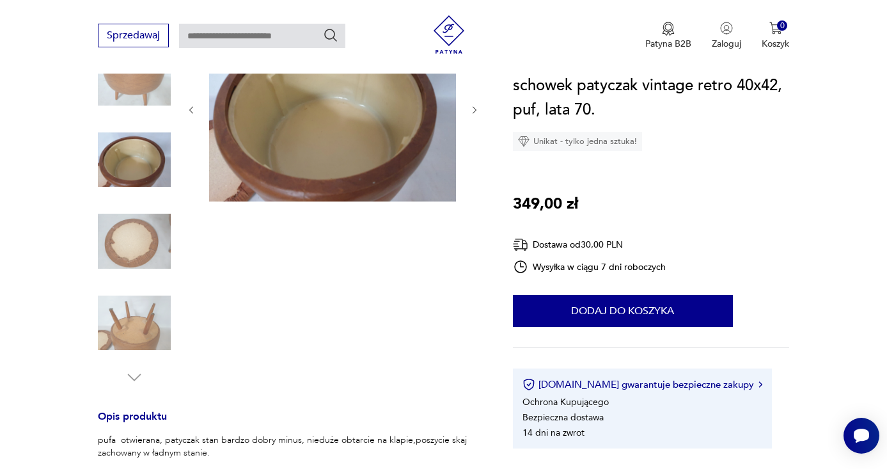
click at [129, 317] on img at bounding box center [134, 323] width 73 height 73
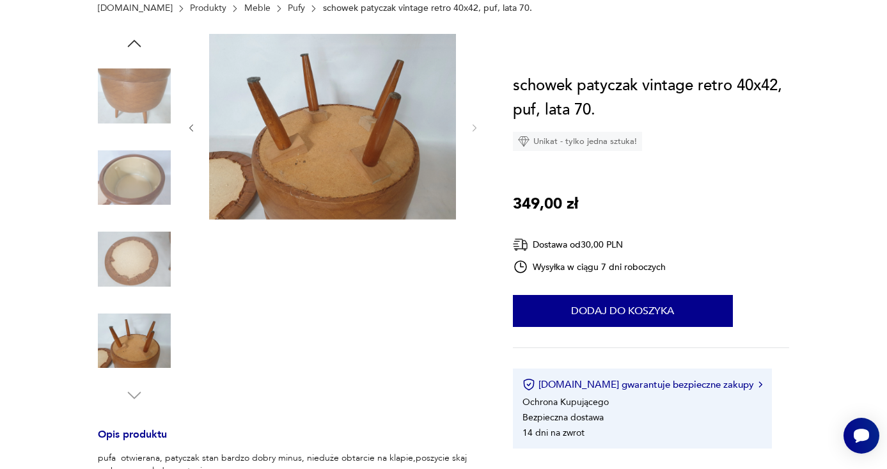
scroll to position [86, 0]
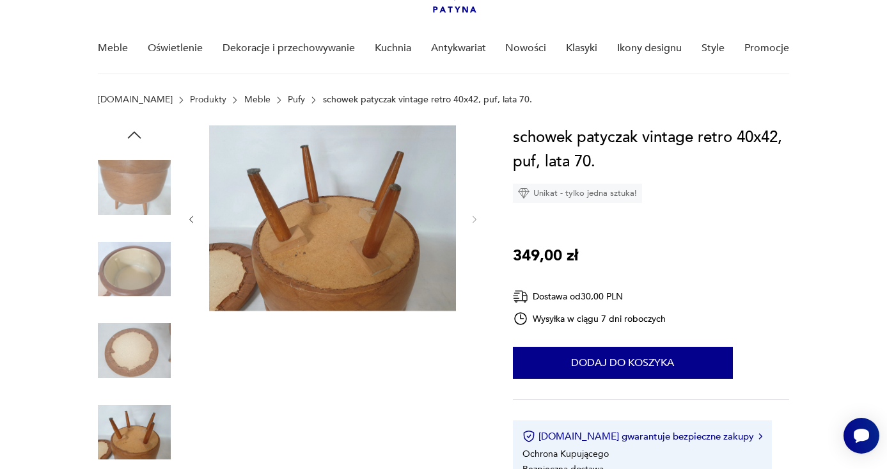
click at [130, 137] on icon "button" at bounding box center [133, 134] width 13 height 7
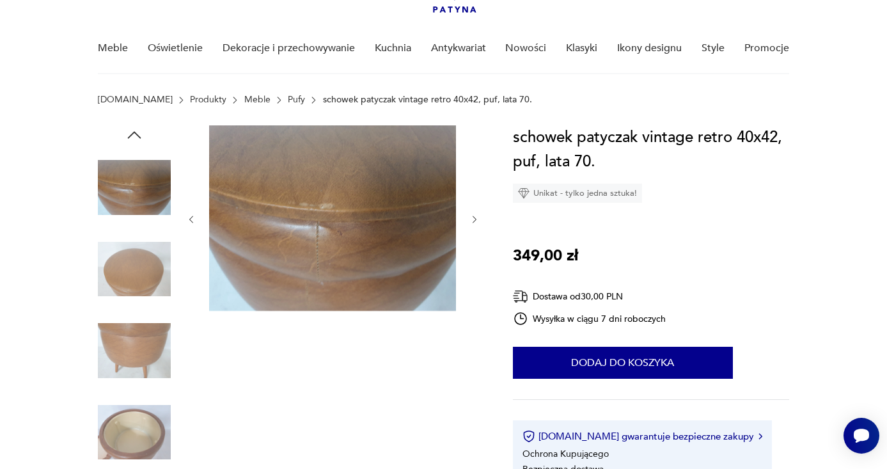
click at [130, 137] on icon "button" at bounding box center [133, 134] width 13 height 7
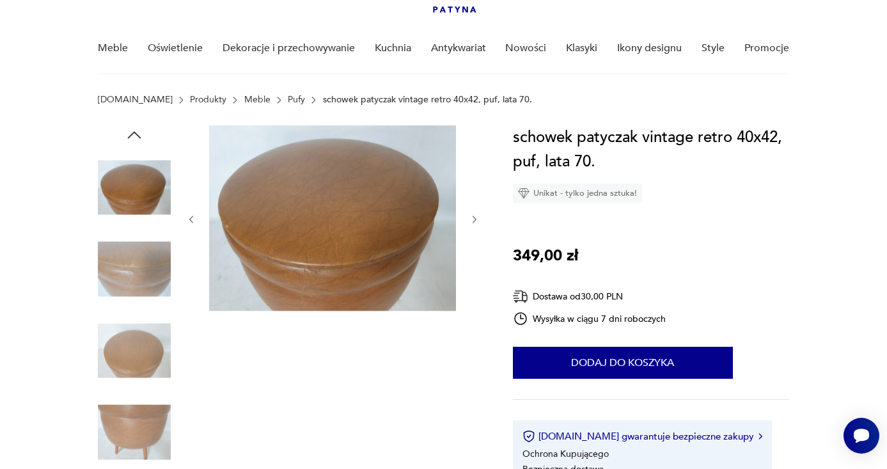
click at [130, 137] on icon "button" at bounding box center [133, 134] width 13 height 7
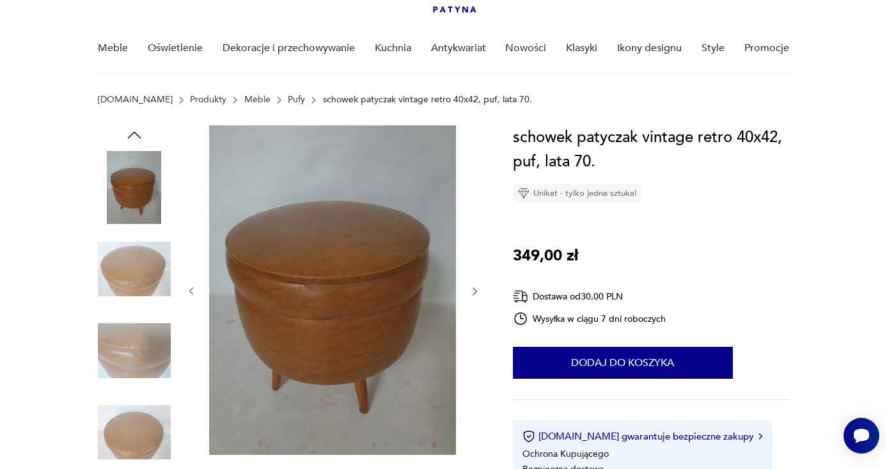
click at [138, 179] on img at bounding box center [134, 187] width 73 height 73
click at [137, 136] on icon "button" at bounding box center [133, 134] width 13 height 7
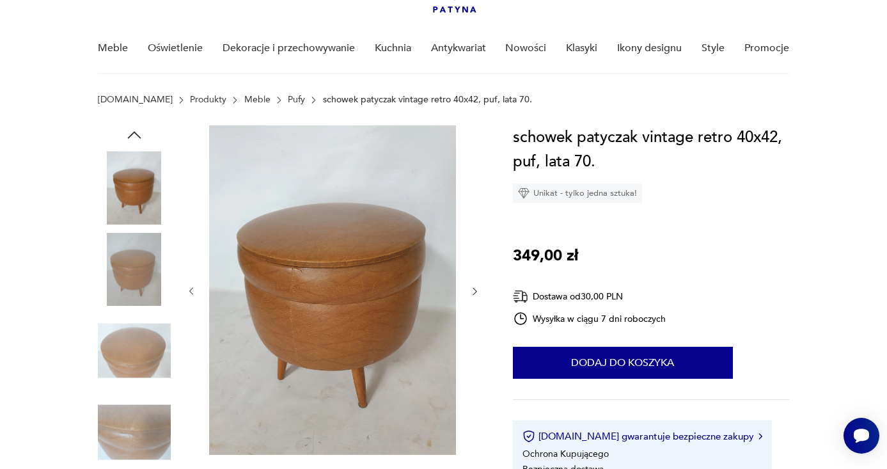
click at [137, 136] on icon "button" at bounding box center [133, 134] width 13 height 7
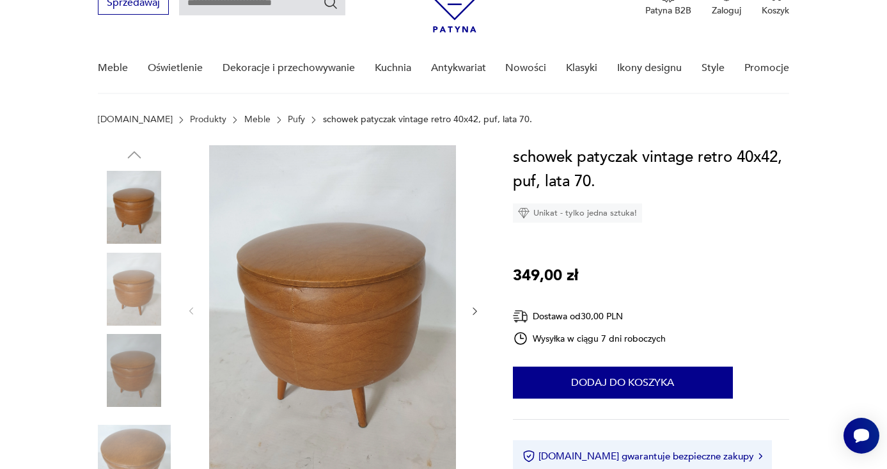
scroll to position [63, 0]
